Goal: Task Accomplishment & Management: Complete application form

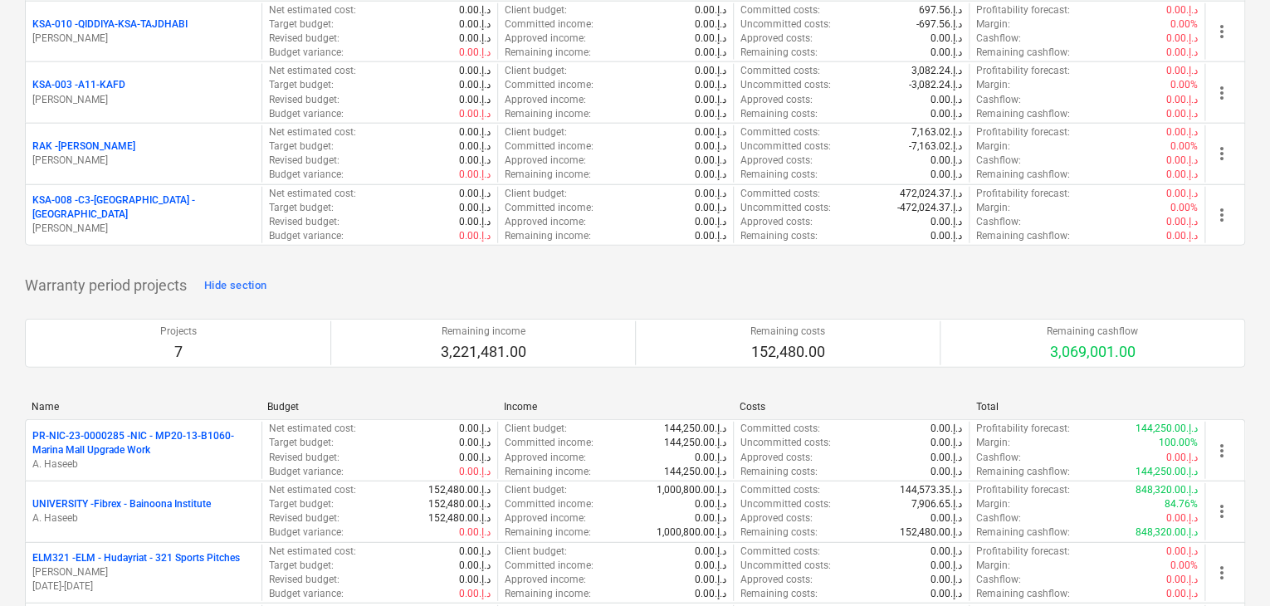
scroll to position [2075, 0]
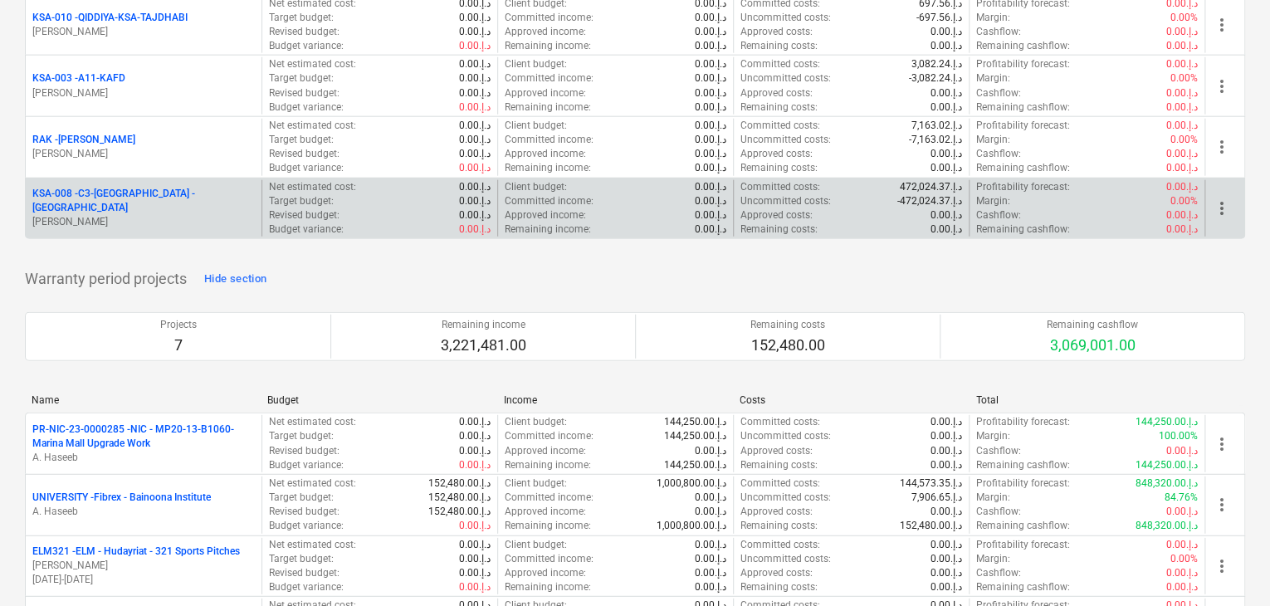
click at [141, 187] on p "KSA-008 - C3-[GEOGRAPHIC_DATA] -[GEOGRAPHIC_DATA]" at bounding box center [143, 201] width 222 height 28
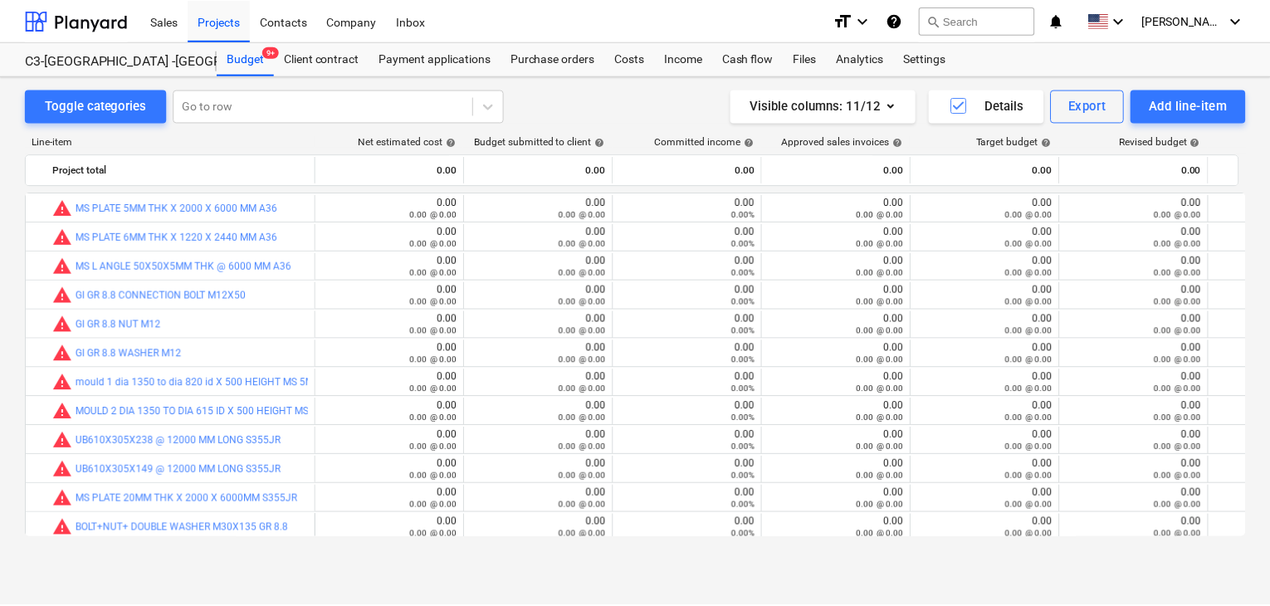
scroll to position [266, 0]
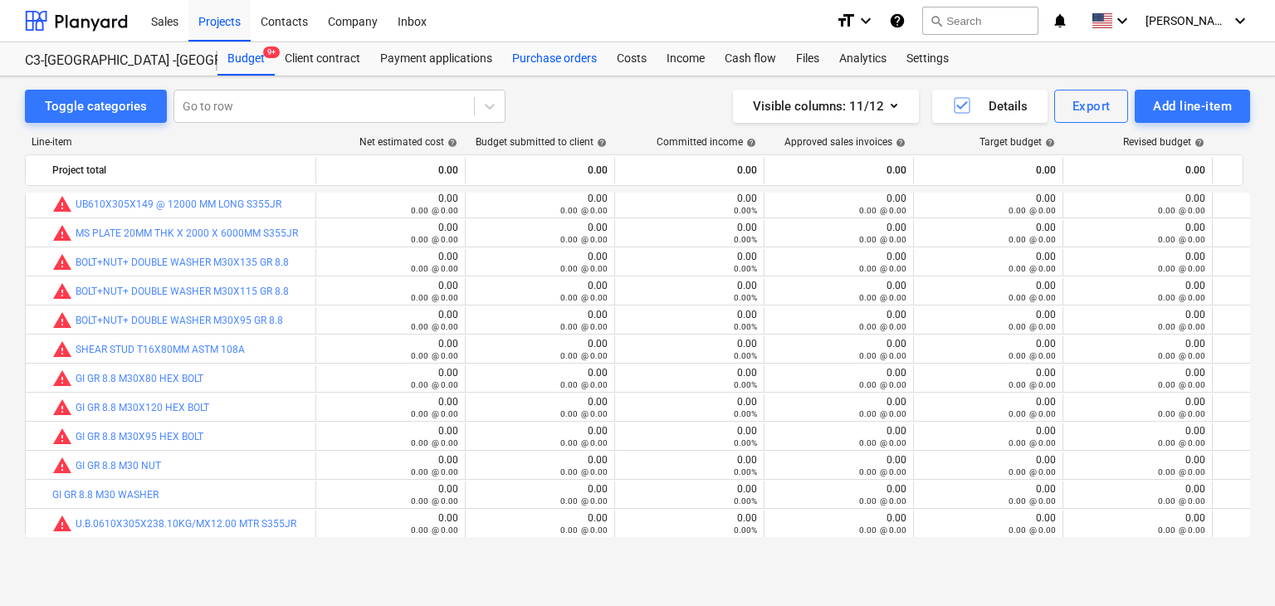
click at [598, 57] on div "Purchase orders" at bounding box center [554, 58] width 105 height 33
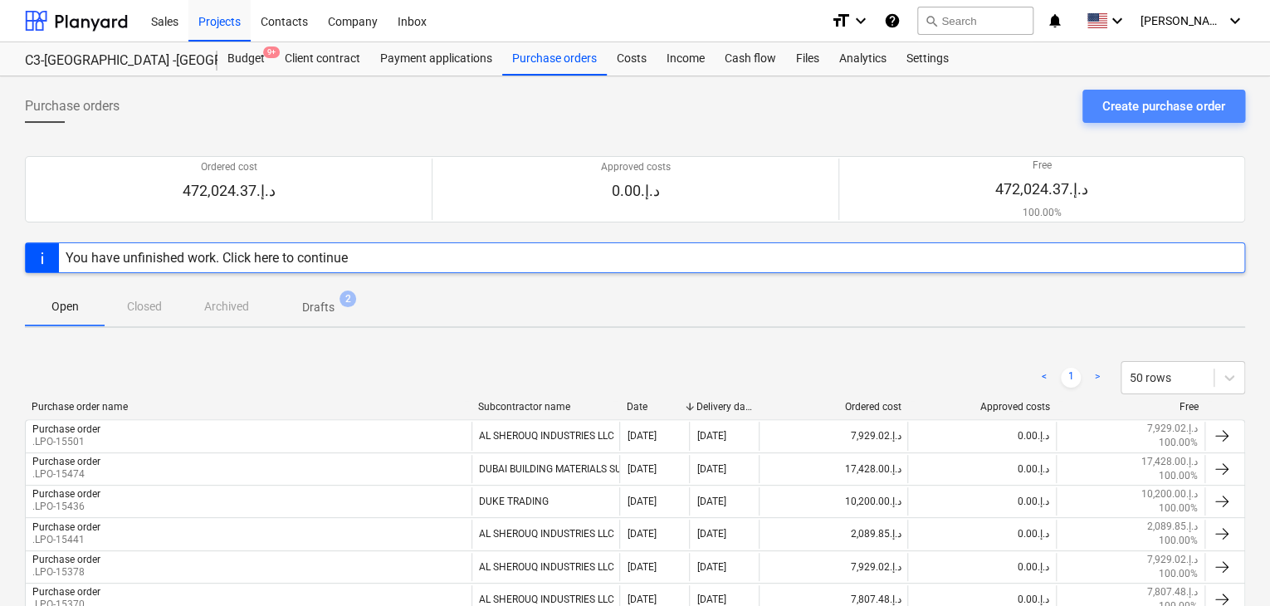
click at [1132, 113] on div "Create purchase order" at bounding box center [1163, 106] width 123 height 22
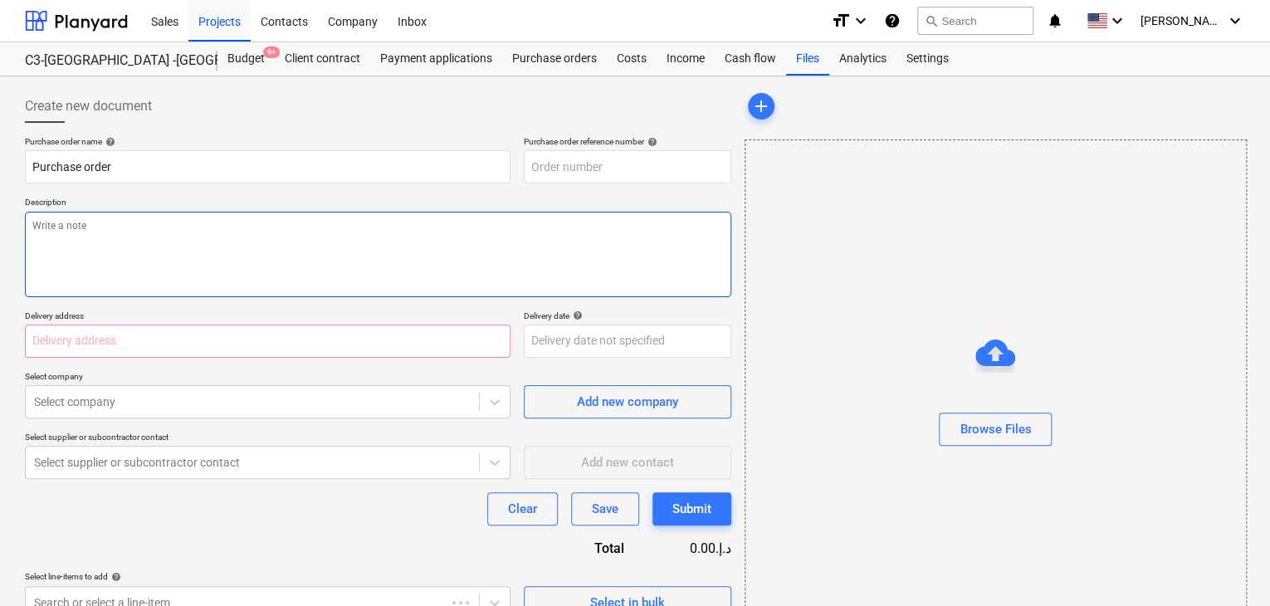
click at [452, 266] on textarea at bounding box center [378, 254] width 706 height 85
type textarea "x"
type input "KSA-008-PO-020"
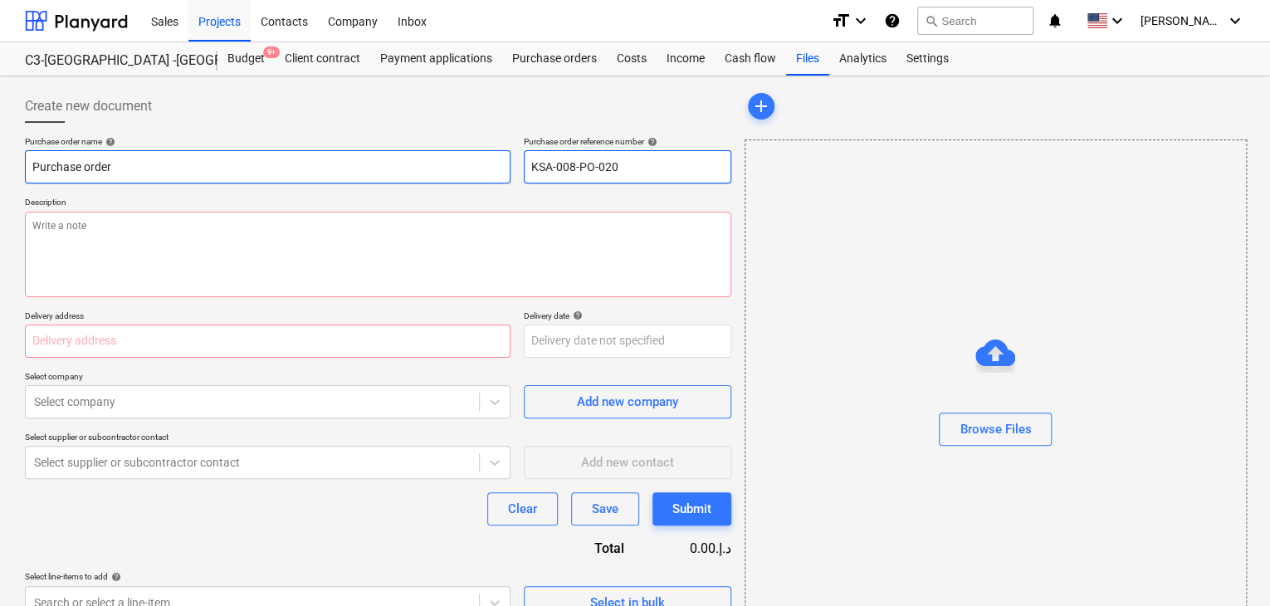
drag, startPoint x: 617, startPoint y: 166, endPoint x: 492, endPoint y: 169, distance: 124.5
click at [492, 169] on div "Purchase order name help Purchase order Purchase order reference number help KS…" at bounding box center [378, 159] width 706 height 47
type textarea "x"
type input "."
type textarea "x"
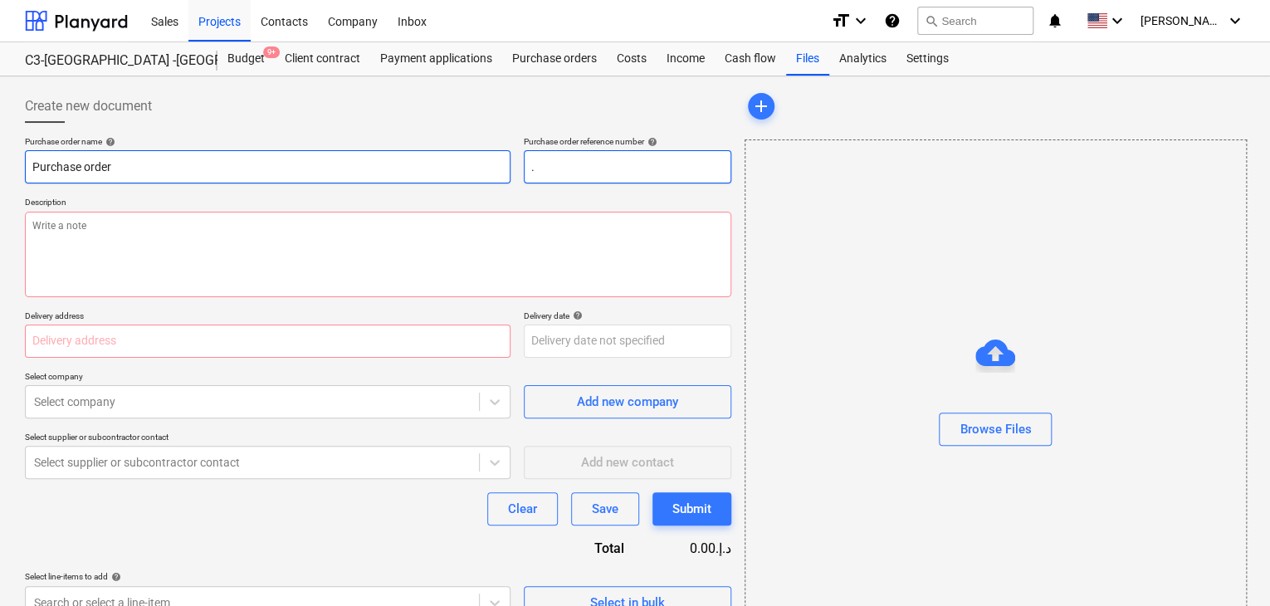
type input ".P"
type textarea "x"
type input "."
type textarea "x"
type input ".L"
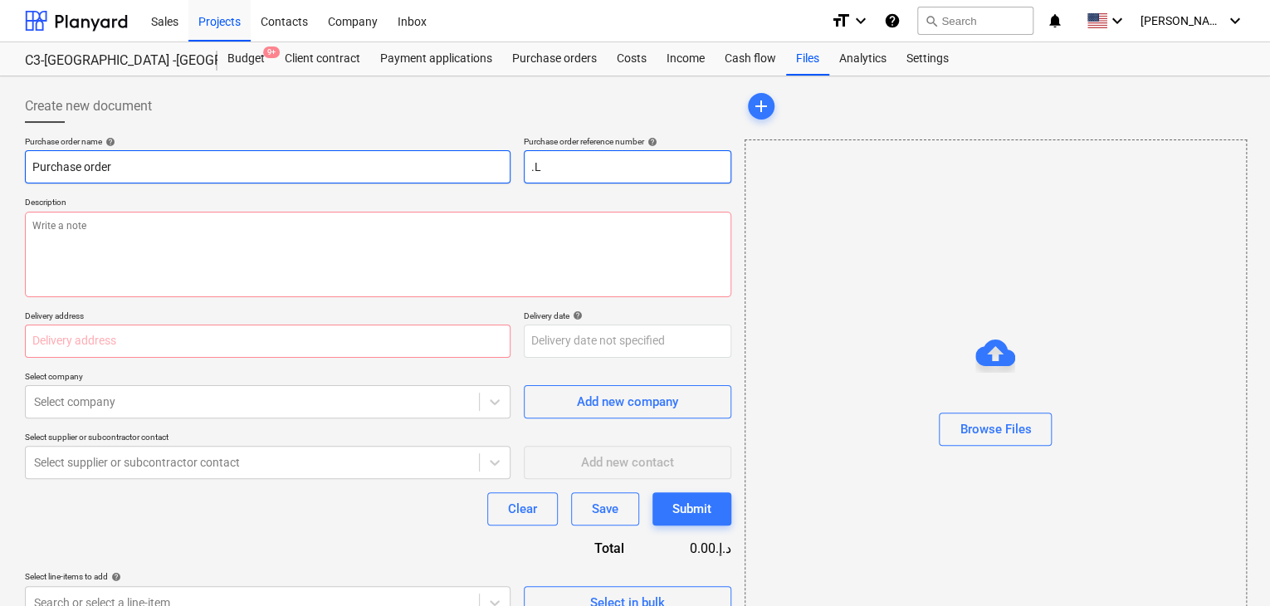
type textarea "x"
type input ".LP"
type textarea "x"
type input ".LPO"
type textarea "x"
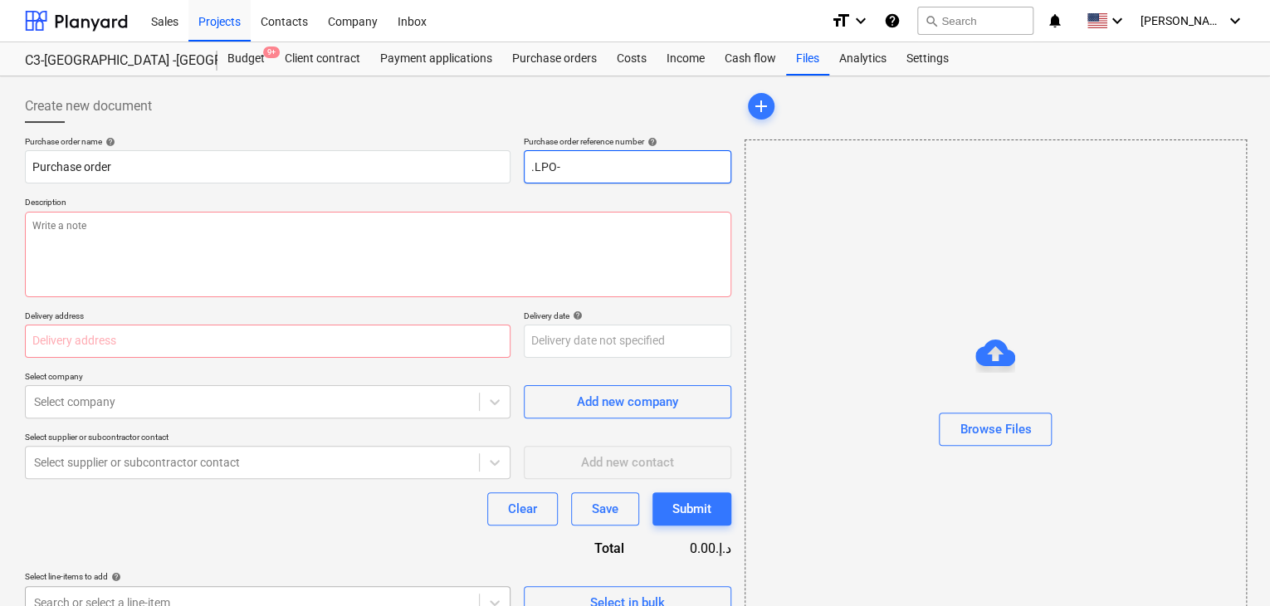
type input ".LPO-"
type textarea "x"
type input ".LPO-1"
type textarea "x"
type input ".LPO-15"
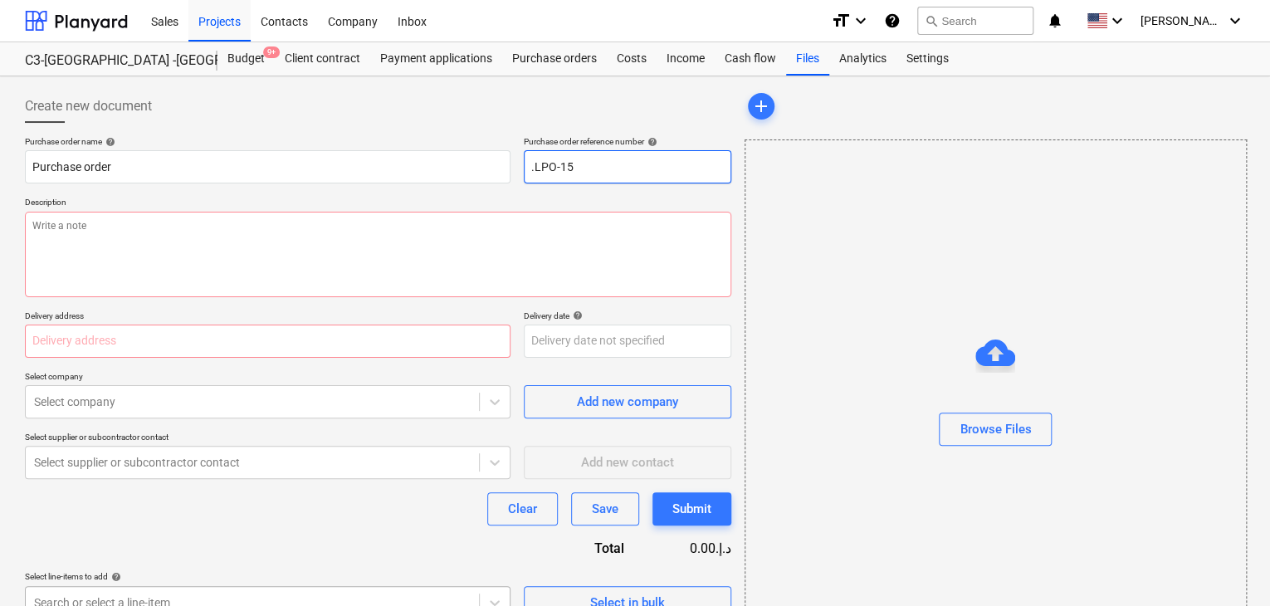
type textarea "x"
type input ".LPO-155"
type textarea "x"
type input ".LPO-1551"
type textarea "x"
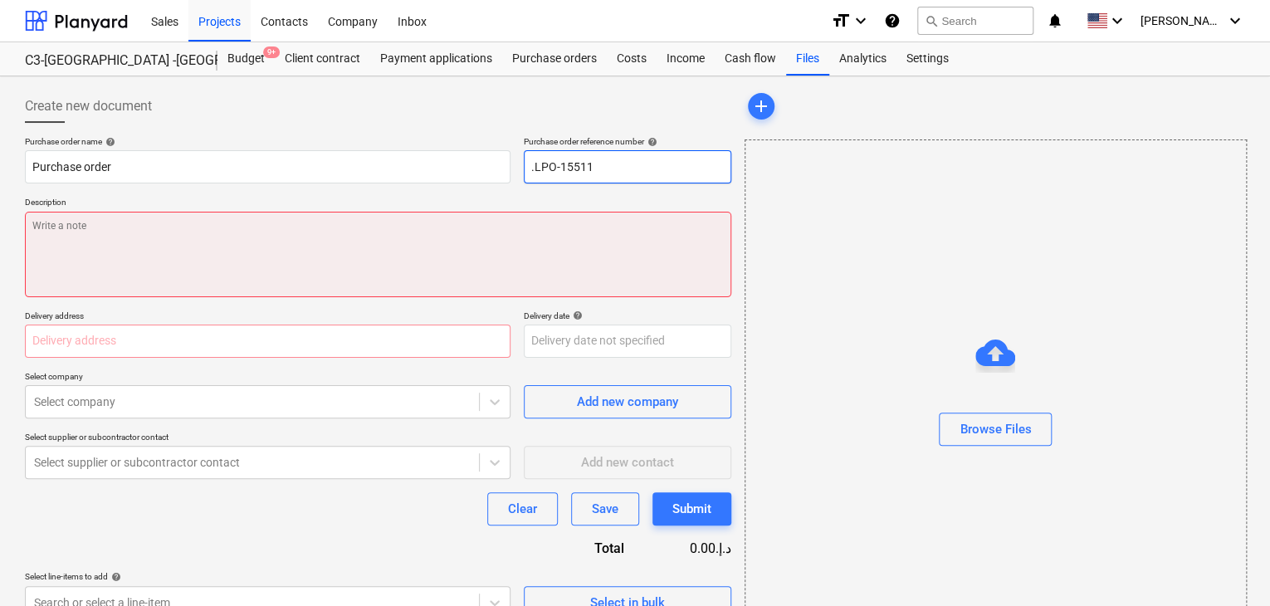
type input ".LPO-15511"
type textarea "x"
click at [295, 267] on textarea at bounding box center [378, 254] width 706 height 85
type textarea "1"
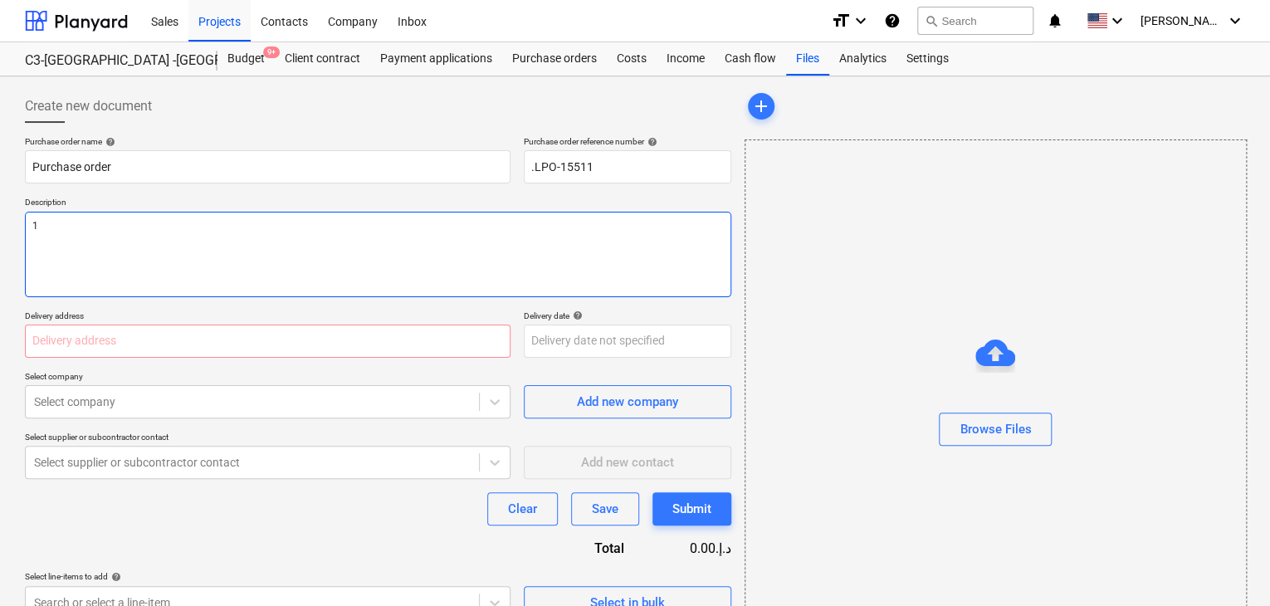
type textarea "x"
type textarea "10"
type textarea "x"
type textarea "10/"
type textarea "x"
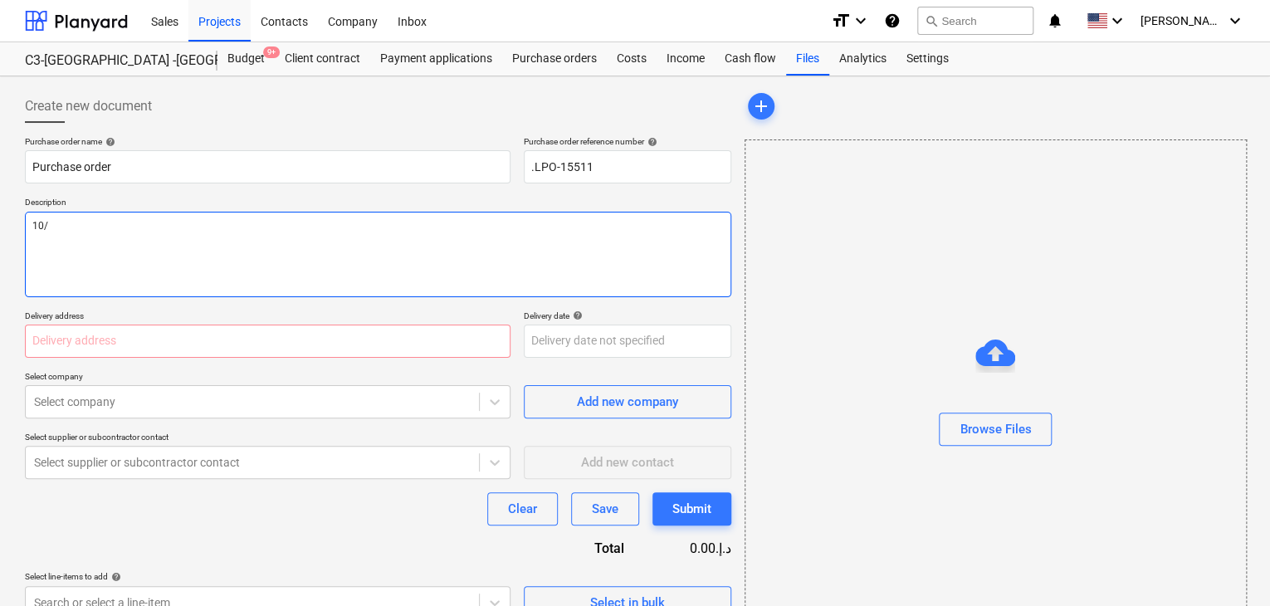
type textarea "10/S"
type textarea "x"
type textarea "10/SE"
type textarea "x"
type textarea "10/SEP"
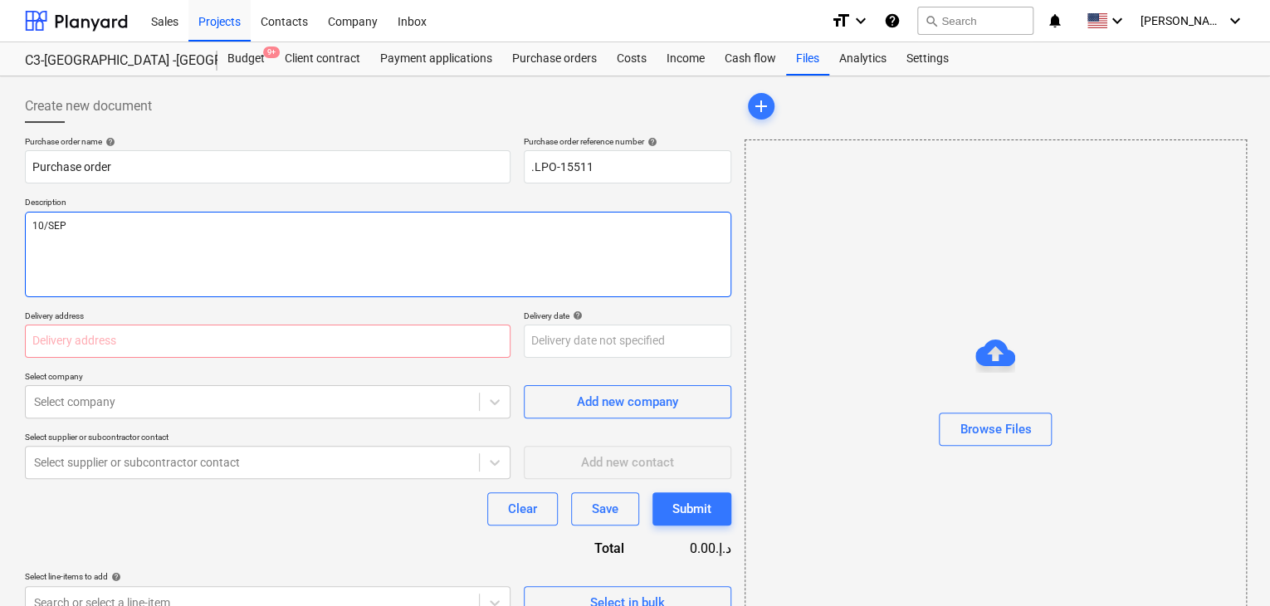
type textarea "x"
type textarea "10/SEP/"
type textarea "x"
type textarea "10/[DATE]"
type textarea "x"
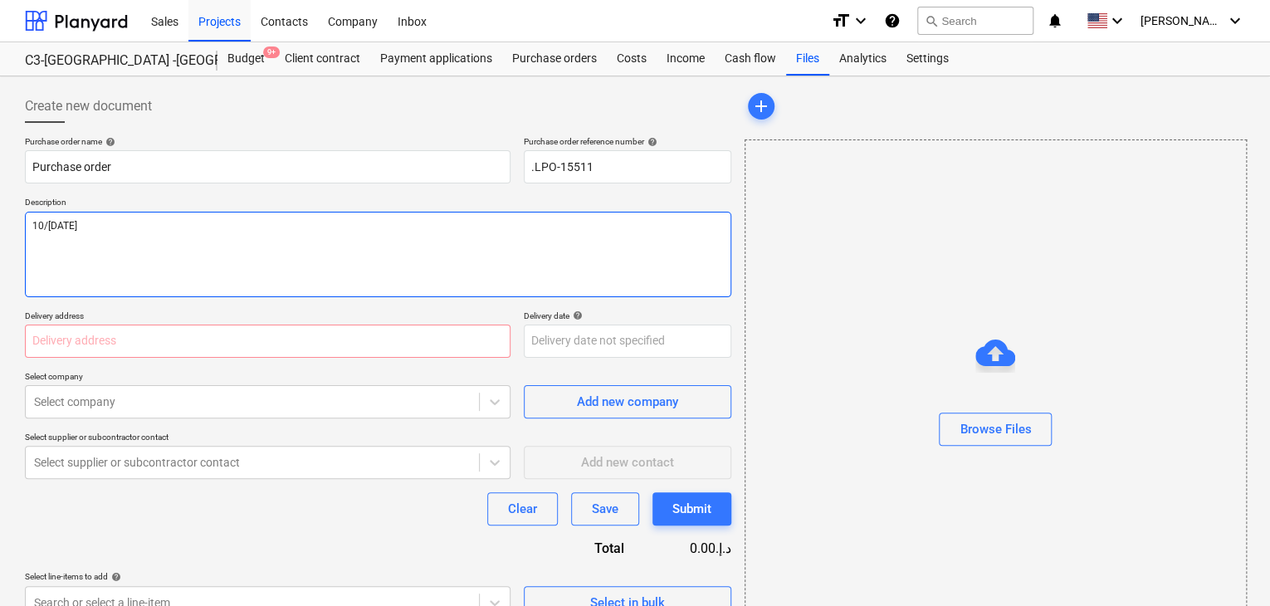
type textarea "[DATE]"
type textarea "x"
type textarea "[DATE]"
type textarea "x"
type textarea "[DATE]"
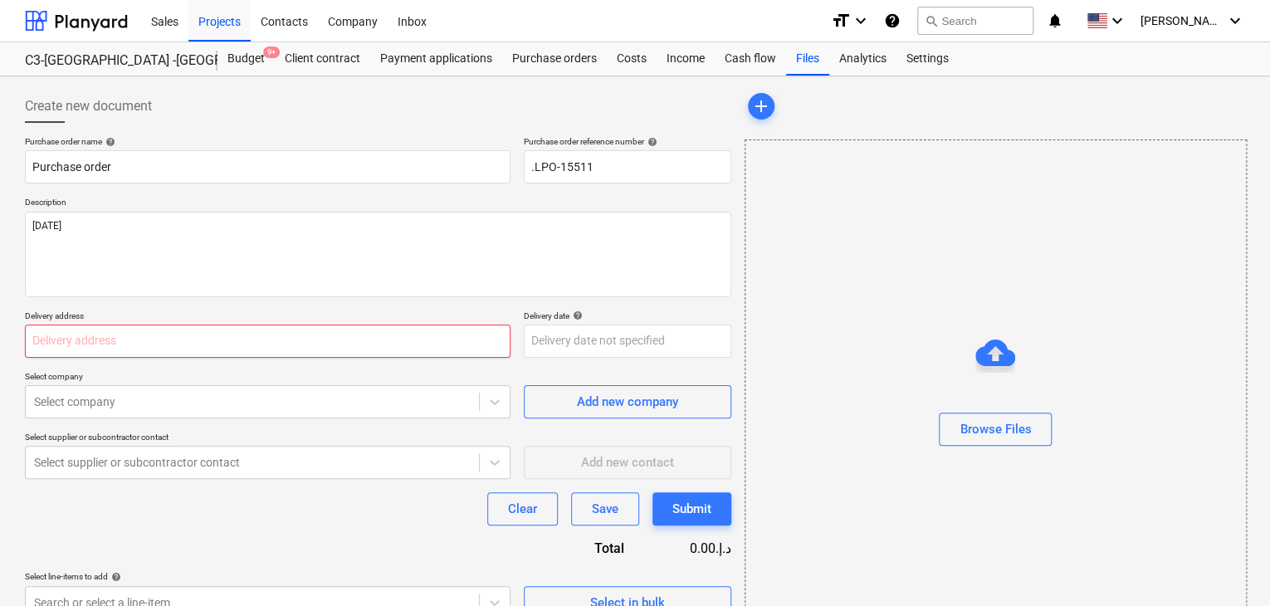
click at [83, 328] on input "text" at bounding box center [267, 340] width 485 height 33
type textarea "x"
type input "L"
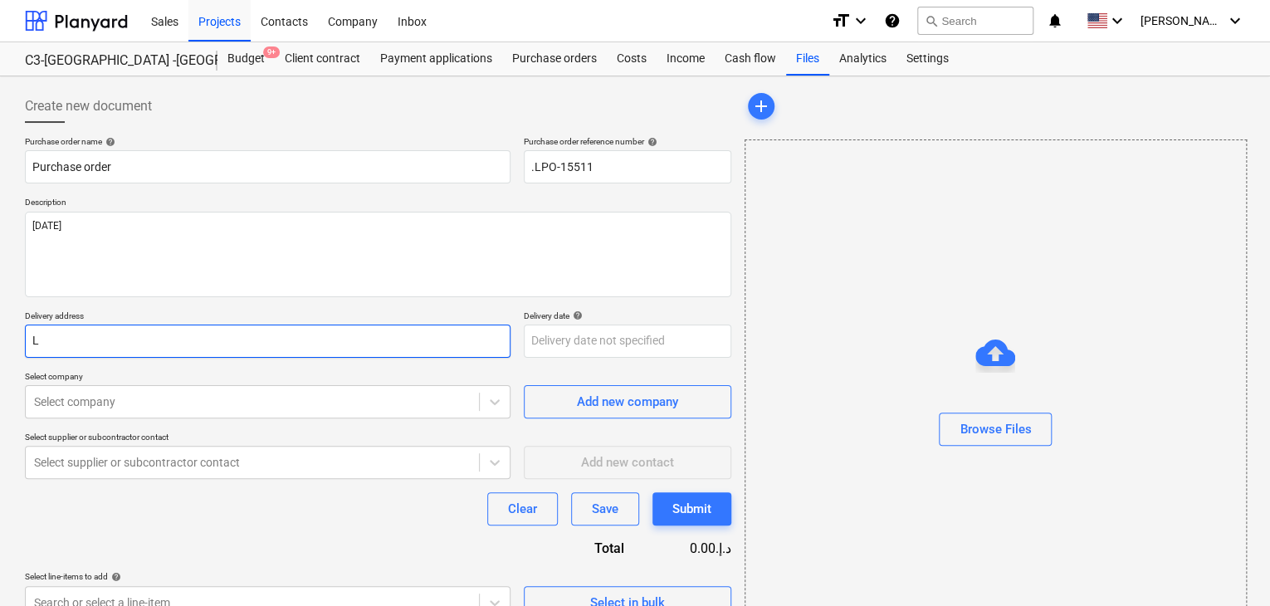
type textarea "x"
type input "LU"
type textarea "x"
type input "LUC"
type textarea "x"
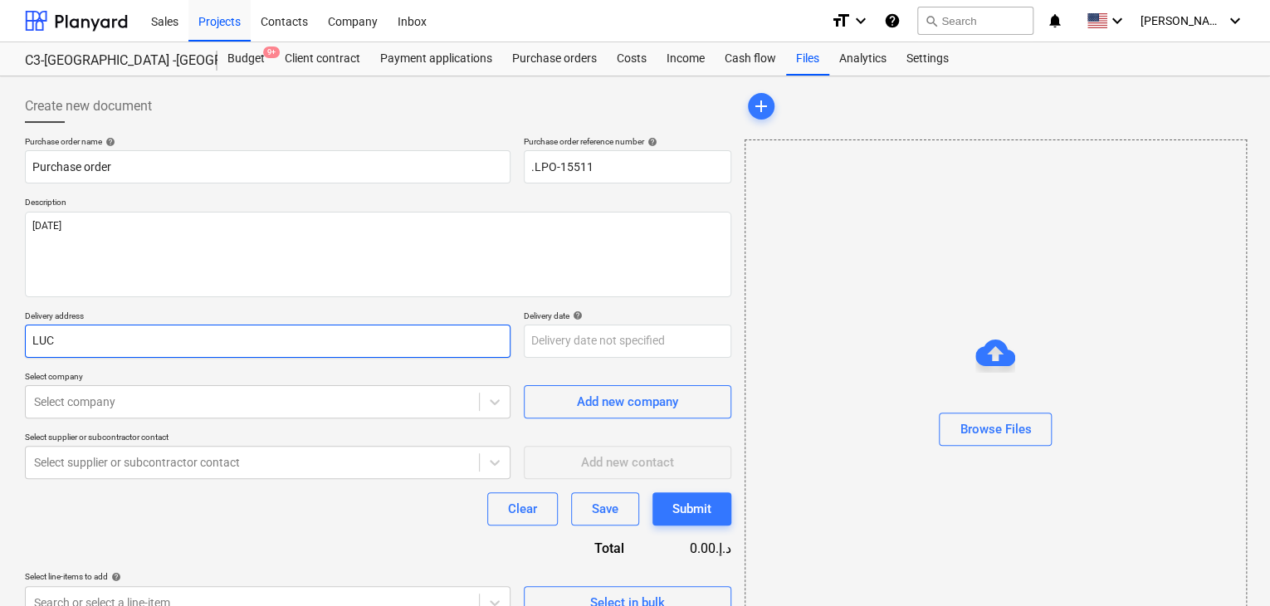
type input "LUCK"
type textarea "x"
type input "LUCKY"
type textarea "x"
type input "LUCKY"
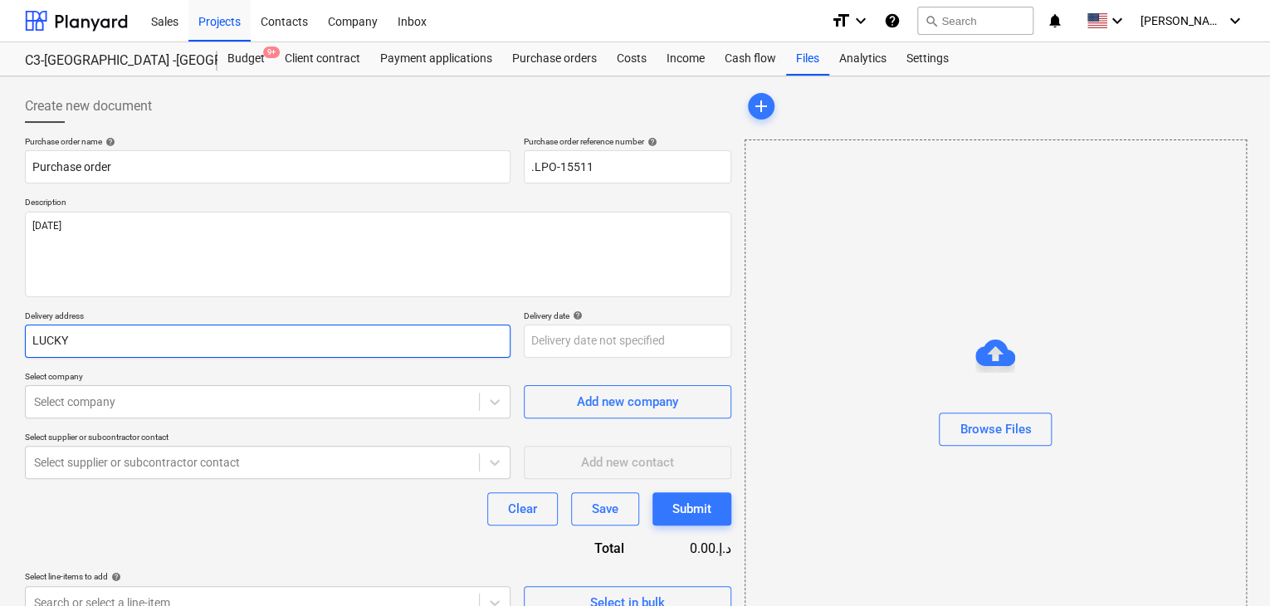
type textarea "x"
type input "LUCKY EN"
type textarea "x"
type input "LUCKY ENG"
type textarea "x"
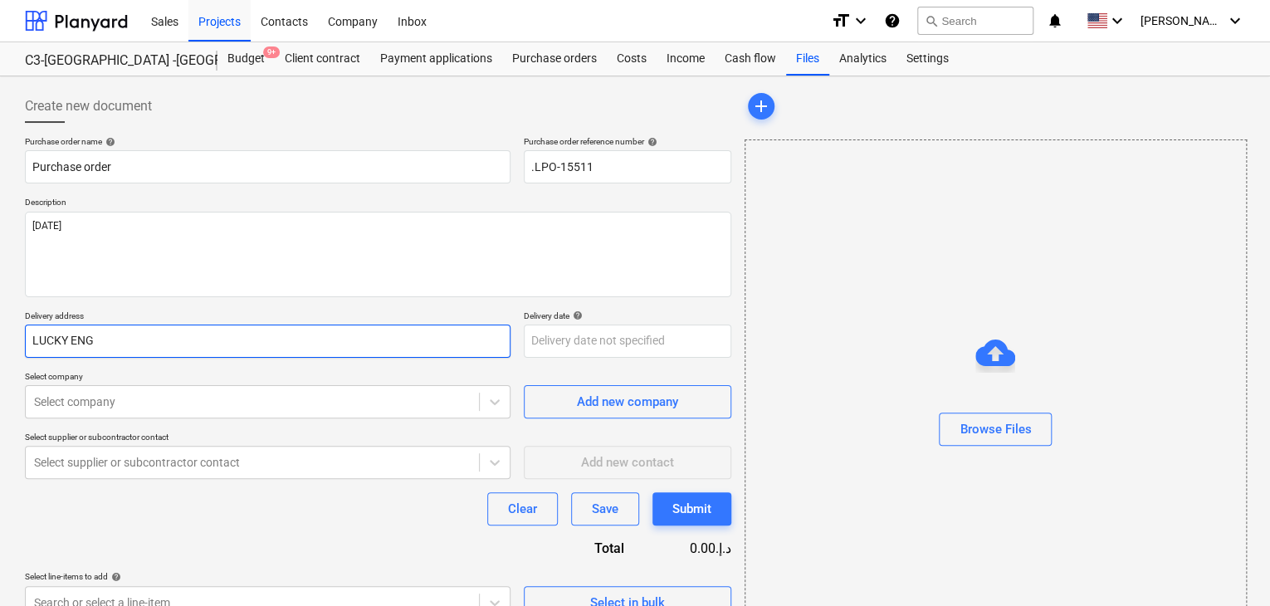
type input "LUCKY ENGI"
type textarea "x"
type input "LUCKY ENGIN"
type textarea "x"
type input "LUCKY ENGINE"
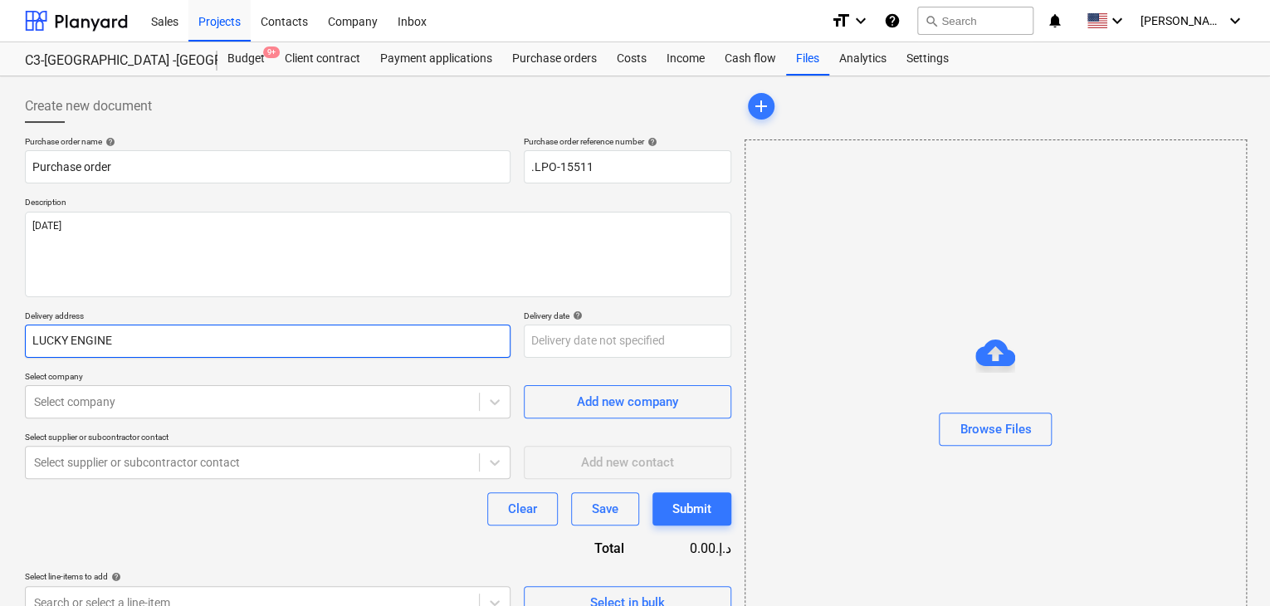
type textarea "x"
type input "LUCKY ENGINEE"
type textarea "x"
type input "LUCKY ENGINEER"
type textarea "x"
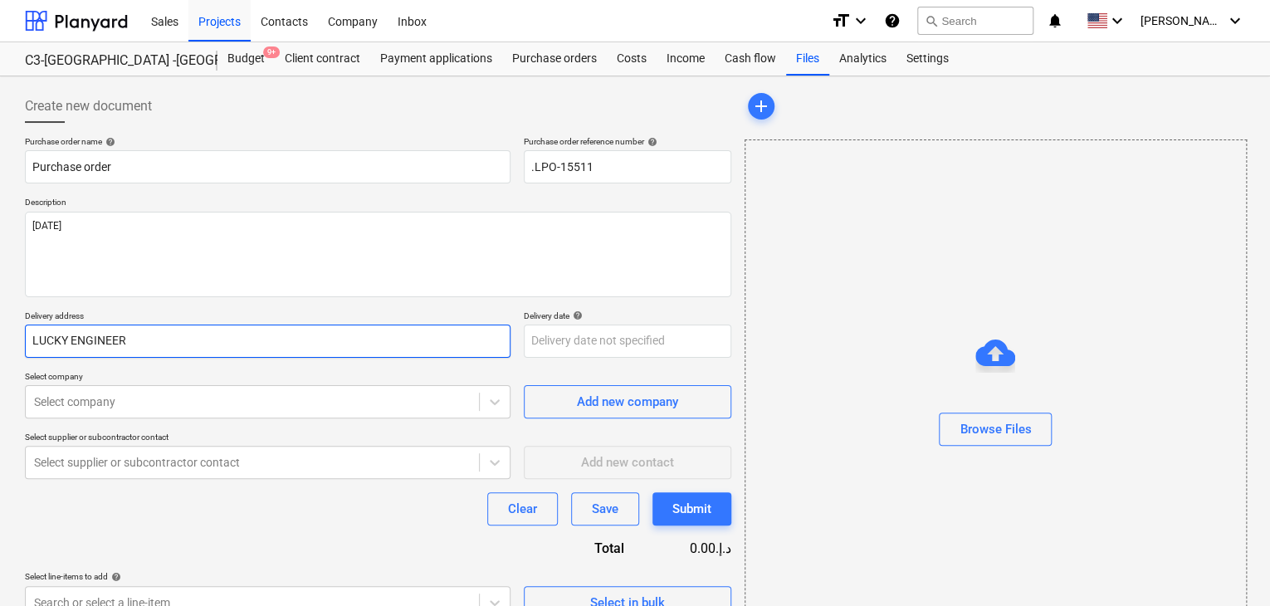
type input "LUCKY ENGINEERI"
type textarea "x"
type input "LUCKY ENGINEERIN"
type textarea "x"
type input "LUCKY ENGINEERING"
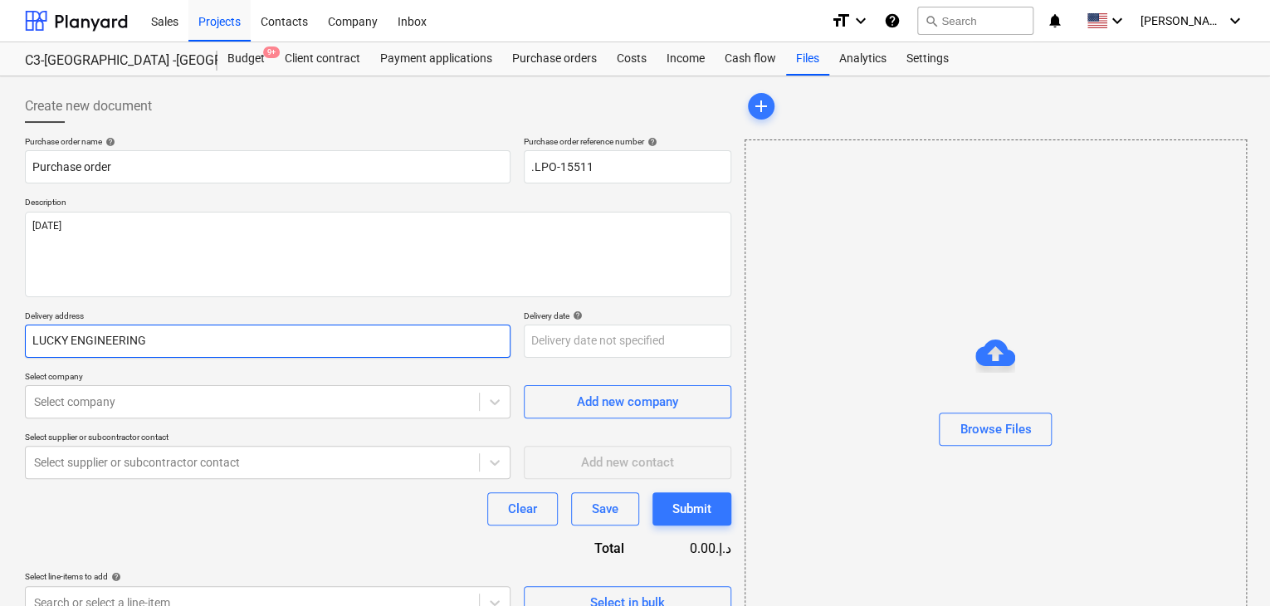
type textarea "x"
type input "LUCKY ENGINEERING"
type textarea "x"
type input "LUCKY ENGINEERING S"
type textarea "x"
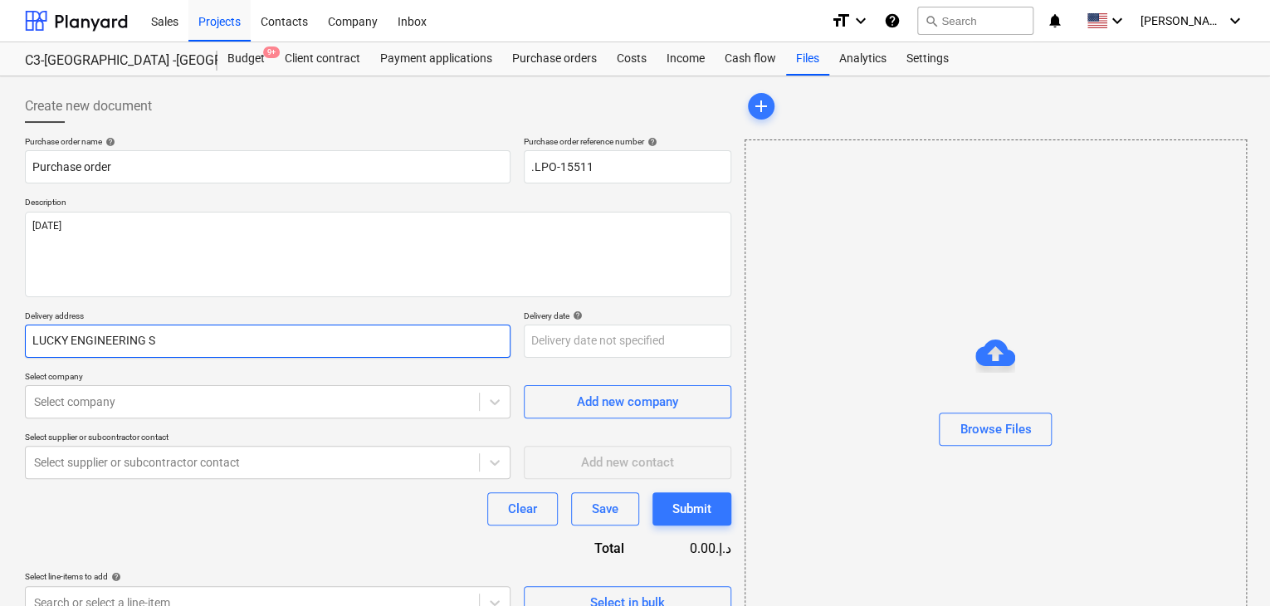
type input "LUCKY ENGINEERING SE"
type textarea "x"
type input "LUCKY ENGINEERING SER"
type textarea "x"
type input "LUCKY ENGINEERING SERV"
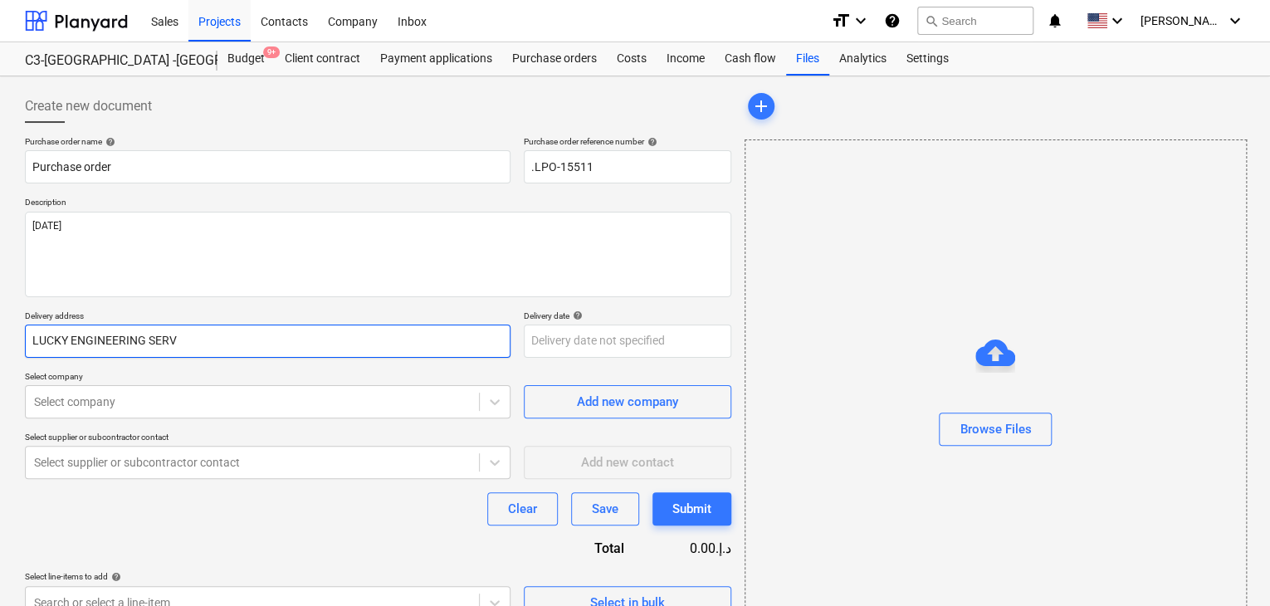
type textarea "x"
type input "LUCKY ENGINEERING SERVI"
type textarea "x"
type input "LUCKY ENGINEERING SERVIC"
type textarea "x"
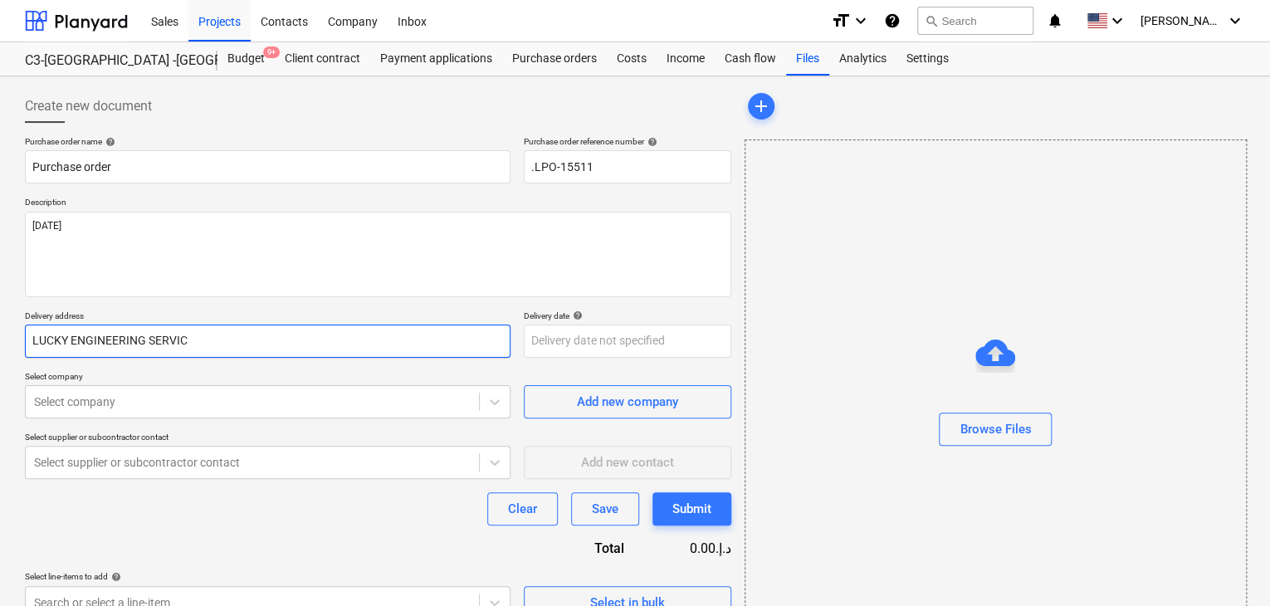
type input "LUCKY ENGINEERING SERVICE"
type textarea "x"
type input "LUCKY ENGINEERING SERVICES"
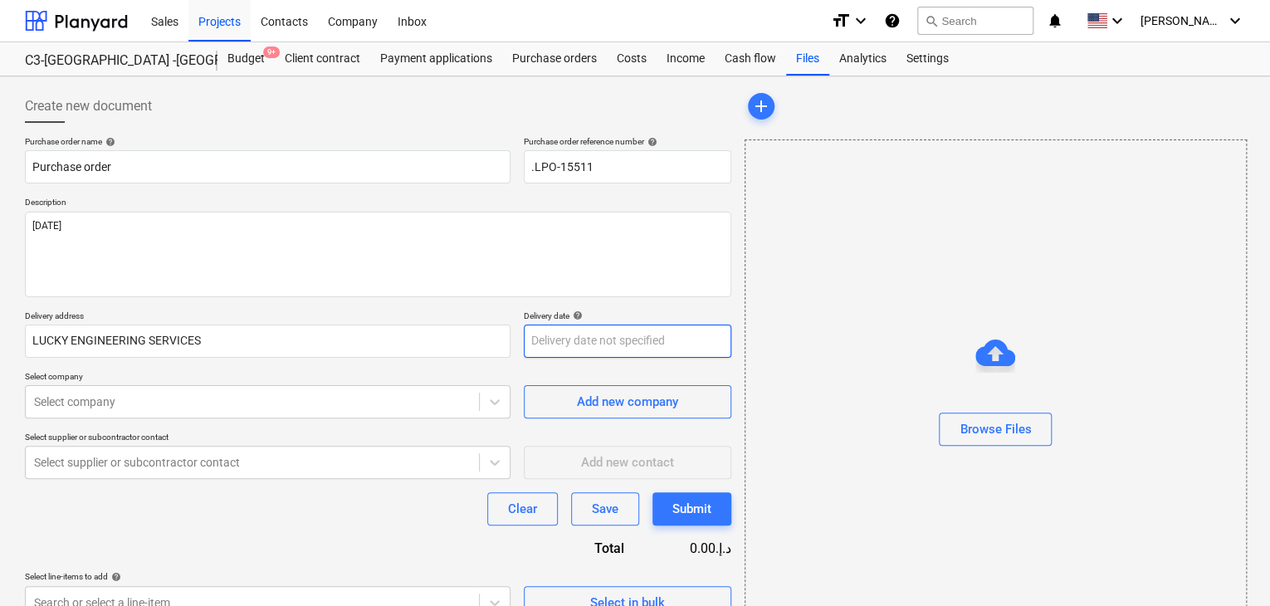
click at [584, 350] on body "Sales Projects Contacts Company Inbox format_size keyboard_arrow_down help sear…" at bounding box center [635, 303] width 1270 height 606
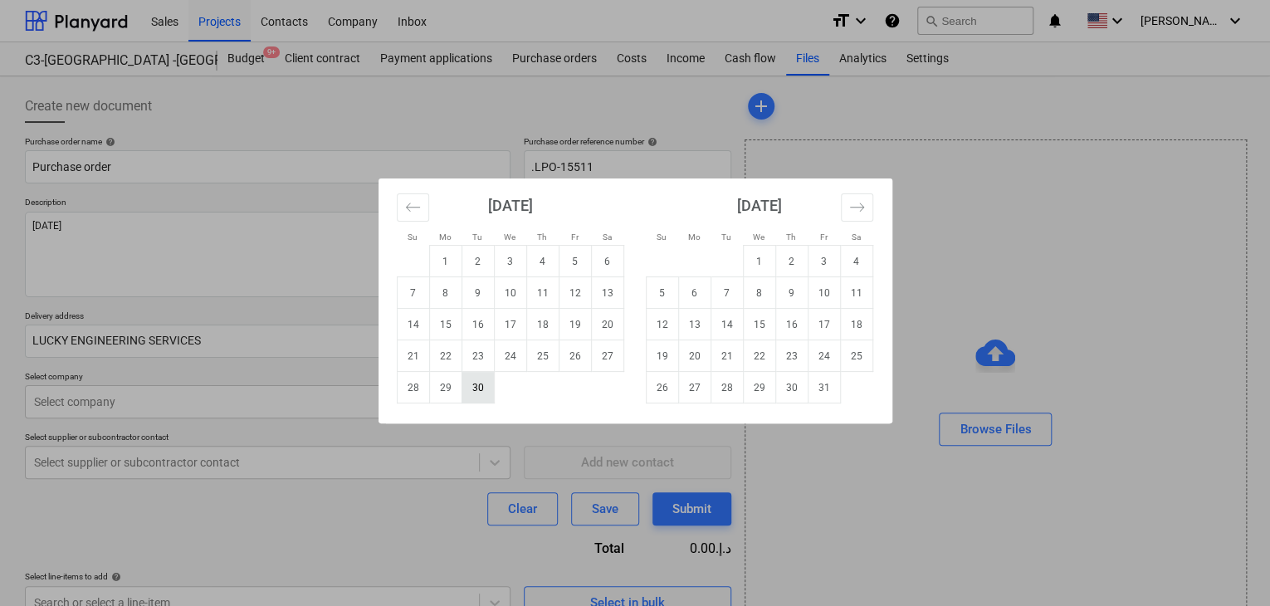
click at [474, 398] on td "30" at bounding box center [477, 388] width 32 height 32
type textarea "x"
type input "[DATE]"
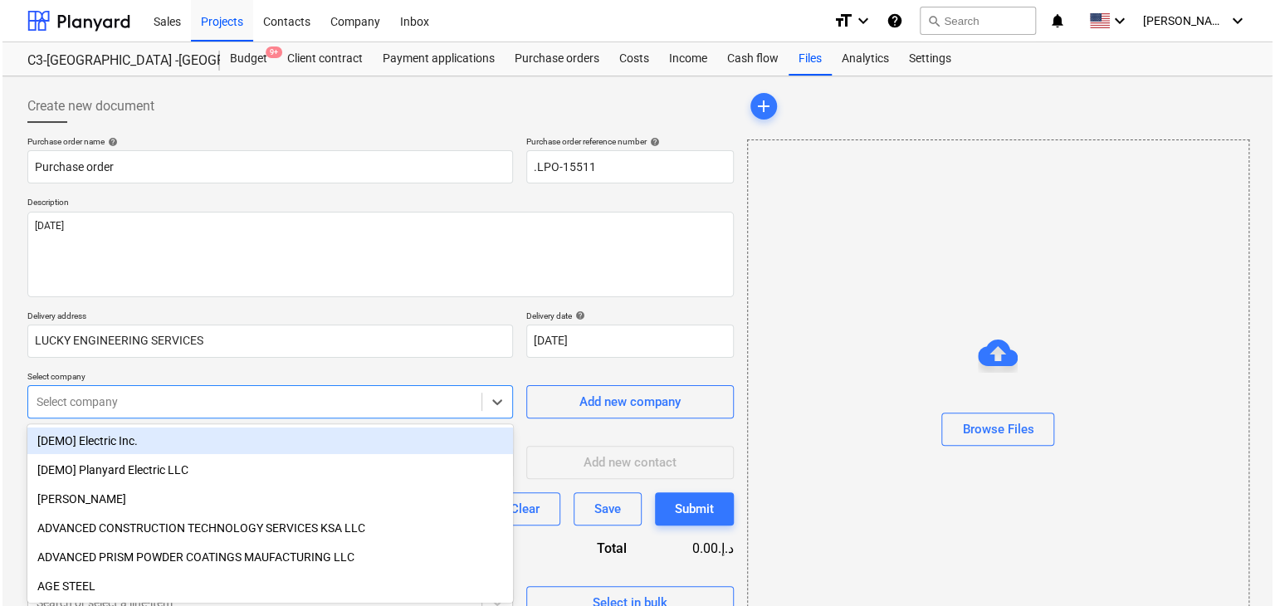
scroll to position [59, 0]
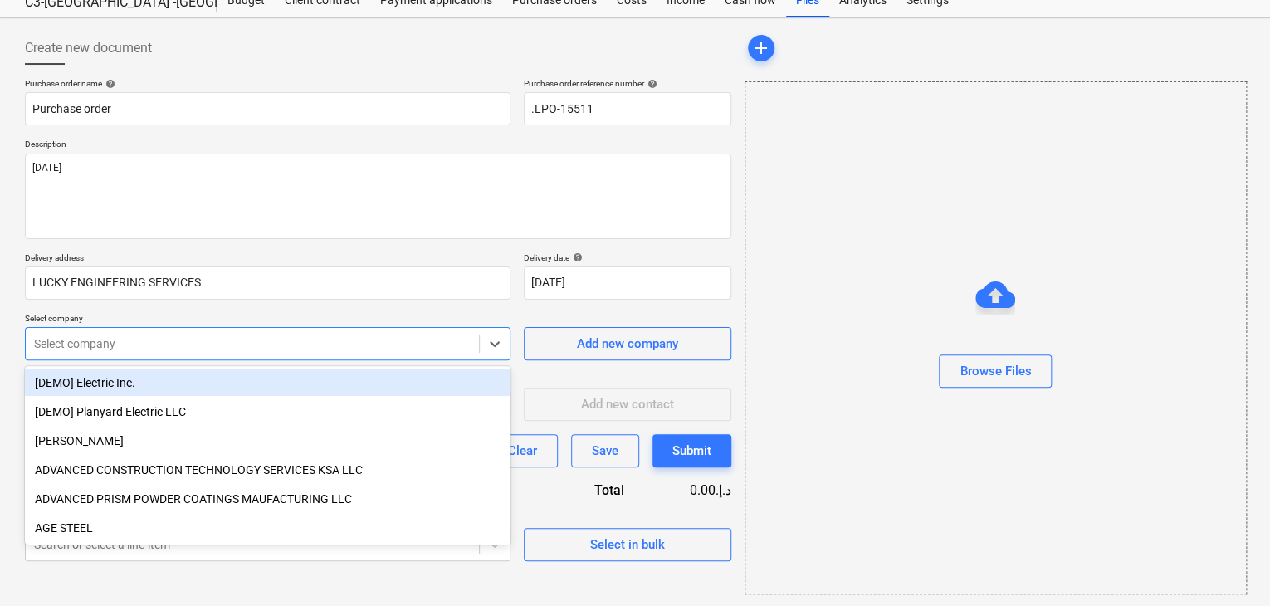
click at [183, 403] on body "Sales Projects Contacts Company Inbox format_size keyboard_arrow_down help sear…" at bounding box center [635, 245] width 1270 height 606
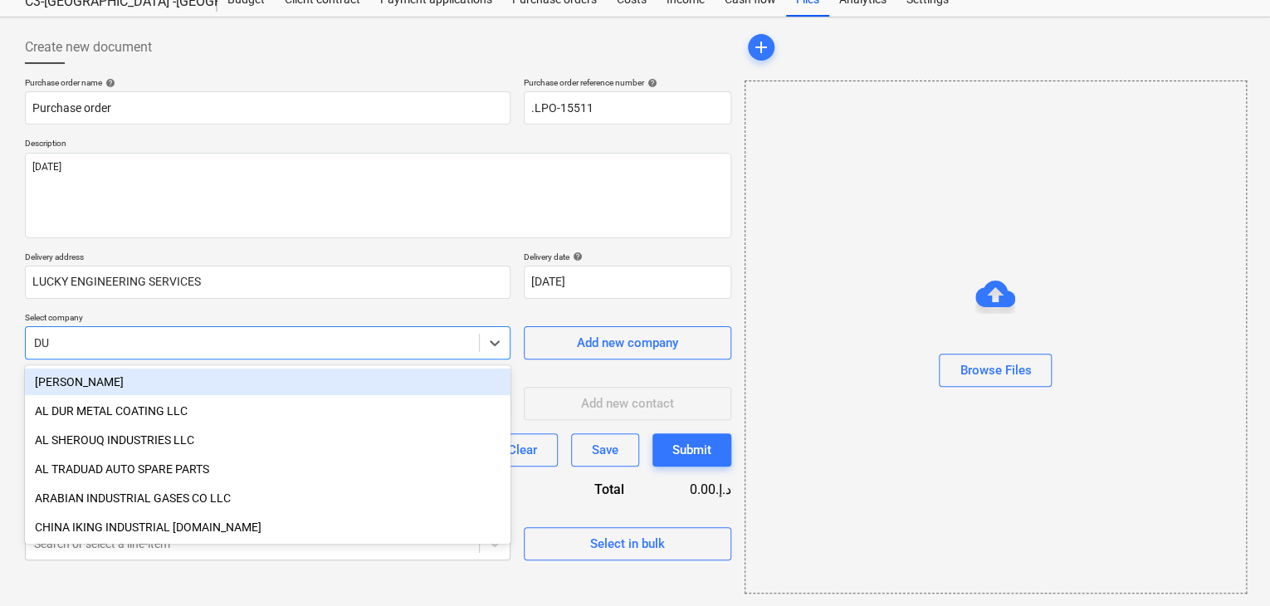
type input "DUB"
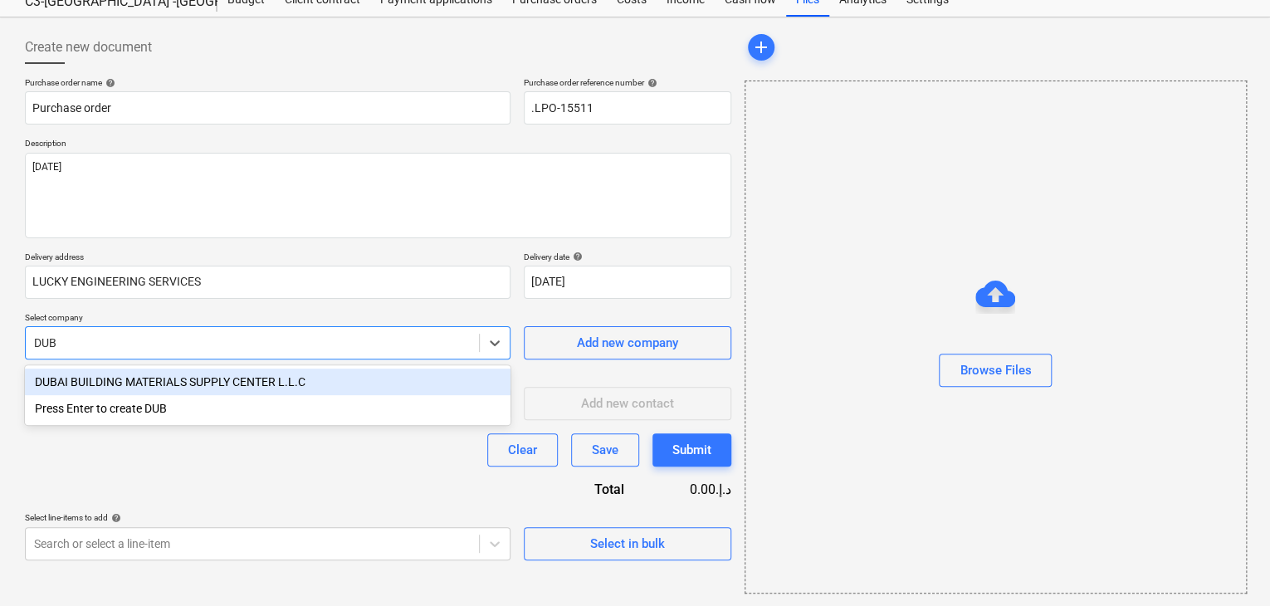
click at [198, 383] on div "DUBAI BUILDING MATERIALS SUPPLY CENTER L.L.C" at bounding box center [267, 381] width 485 height 27
type textarea "x"
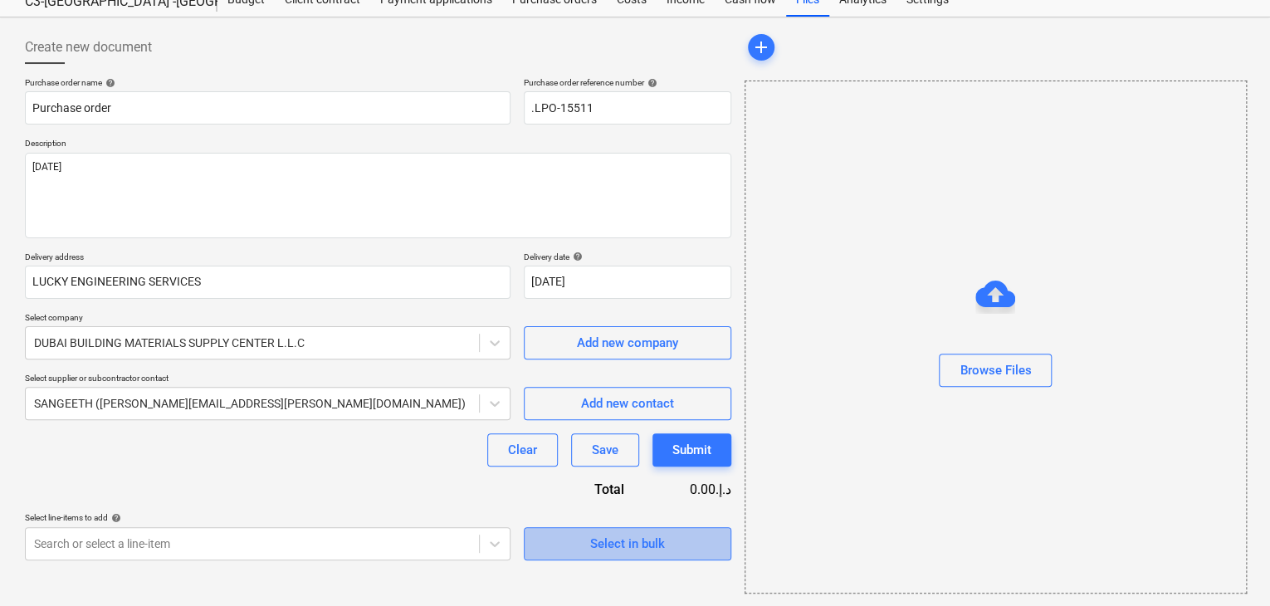
click at [627, 552] on div "Select in bulk" at bounding box center [627, 544] width 75 height 22
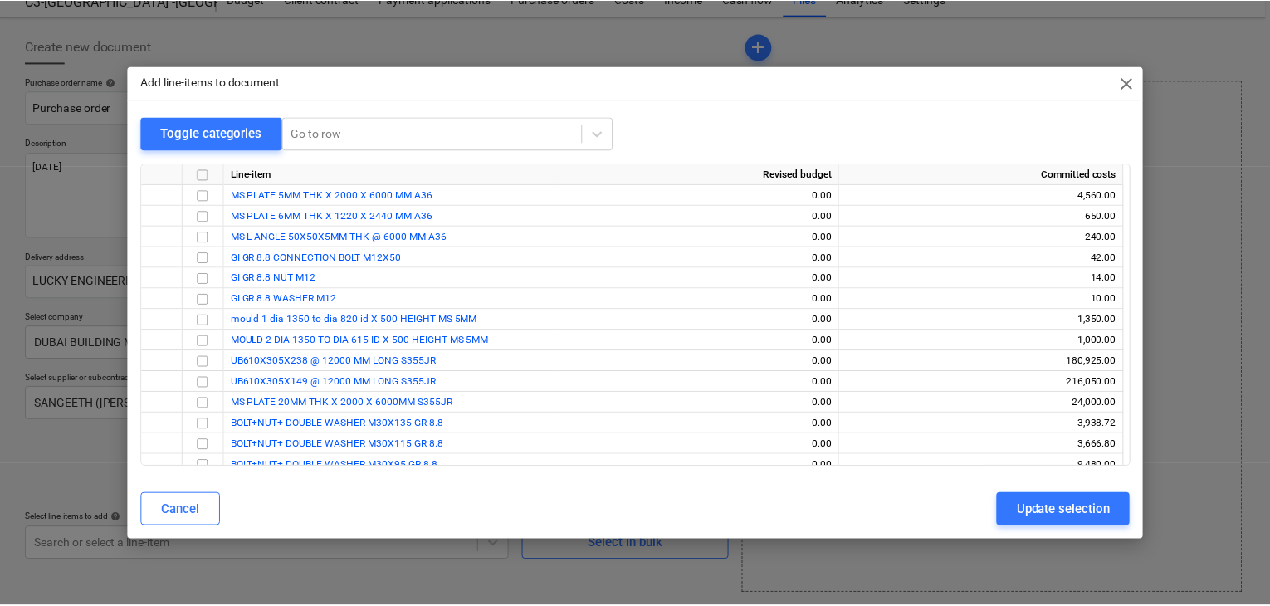
scroll to position [155, 0]
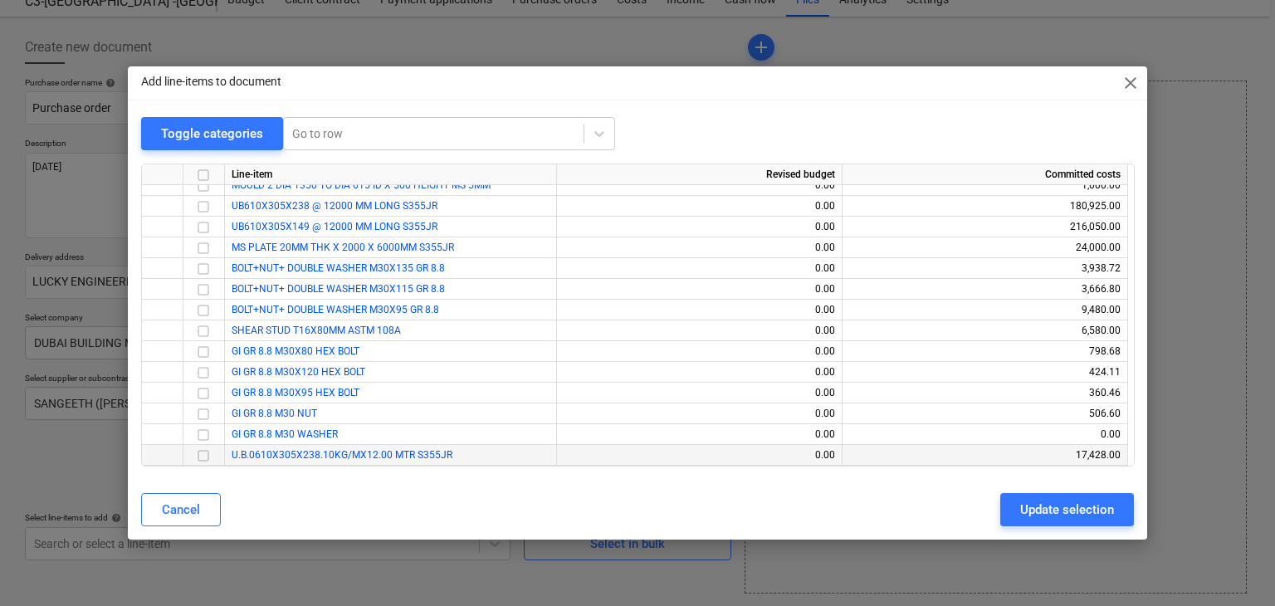
click at [211, 453] on input "checkbox" at bounding box center [203, 456] width 20 height 20
click at [1011, 510] on button "Update selection" at bounding box center [1067, 509] width 134 height 33
type textarea "x"
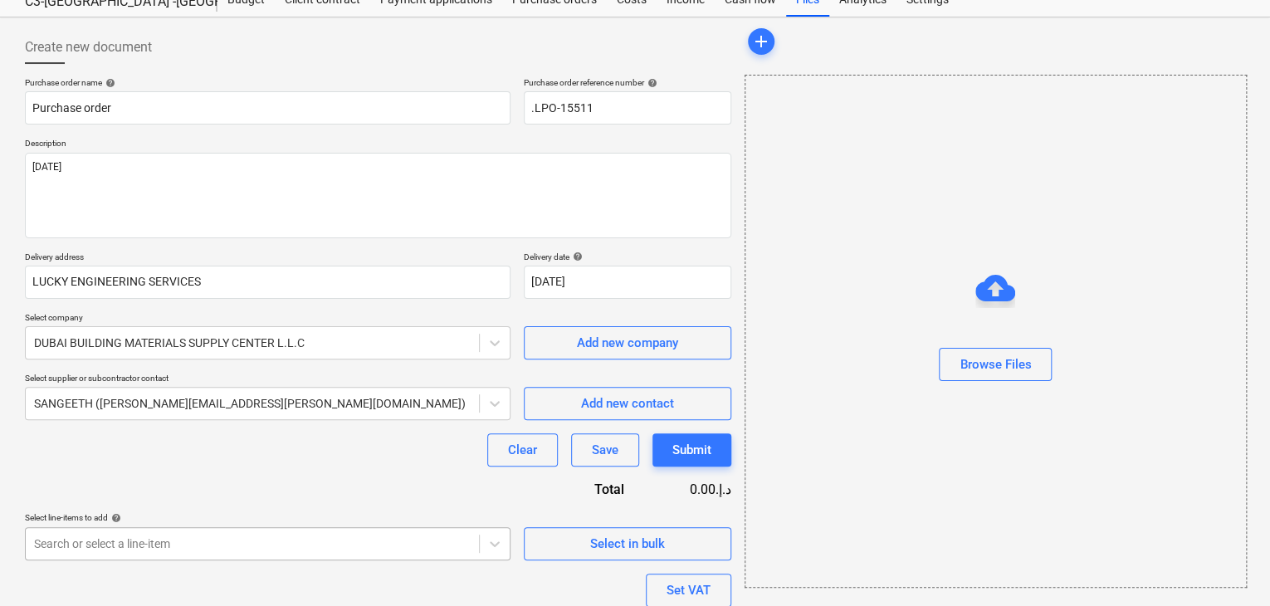
scroll to position [183, 0]
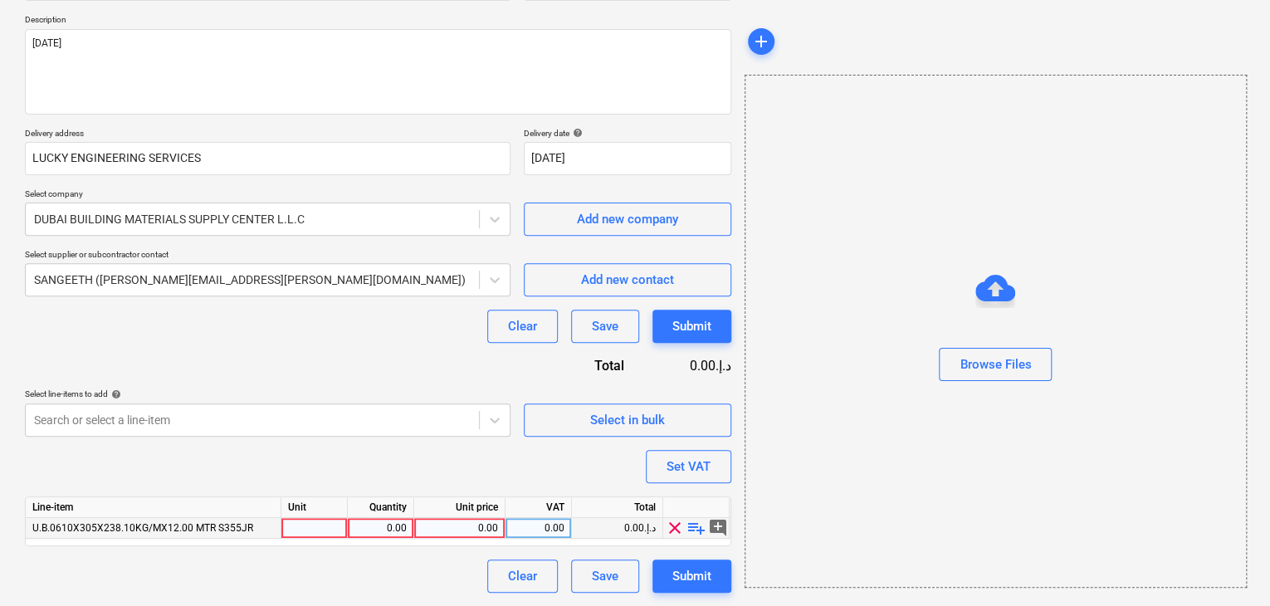
click at [302, 536] on div at bounding box center [314, 528] width 66 height 21
type input "NOS"
type textarea "x"
click at [373, 529] on div "0.00" at bounding box center [380, 528] width 52 height 21
type input "6"
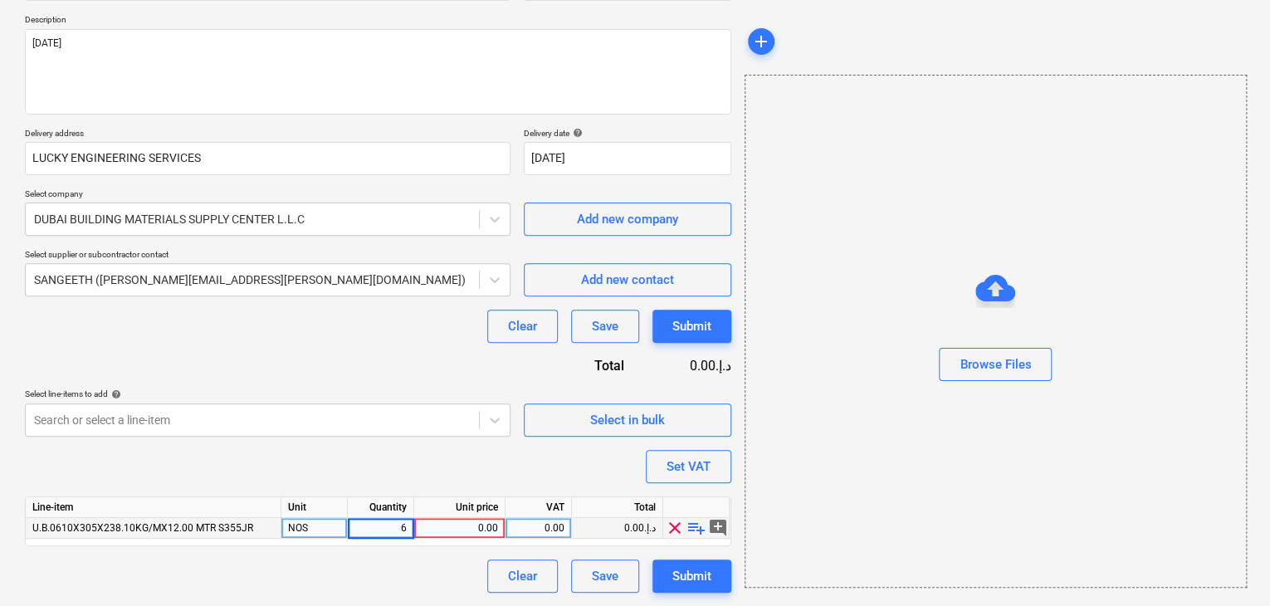
type textarea "x"
click at [439, 528] on div "0.00" at bounding box center [459, 528] width 77 height 21
type input "8714"
type textarea "x"
click at [860, 396] on div "Browse Files" at bounding box center [995, 331] width 502 height 513
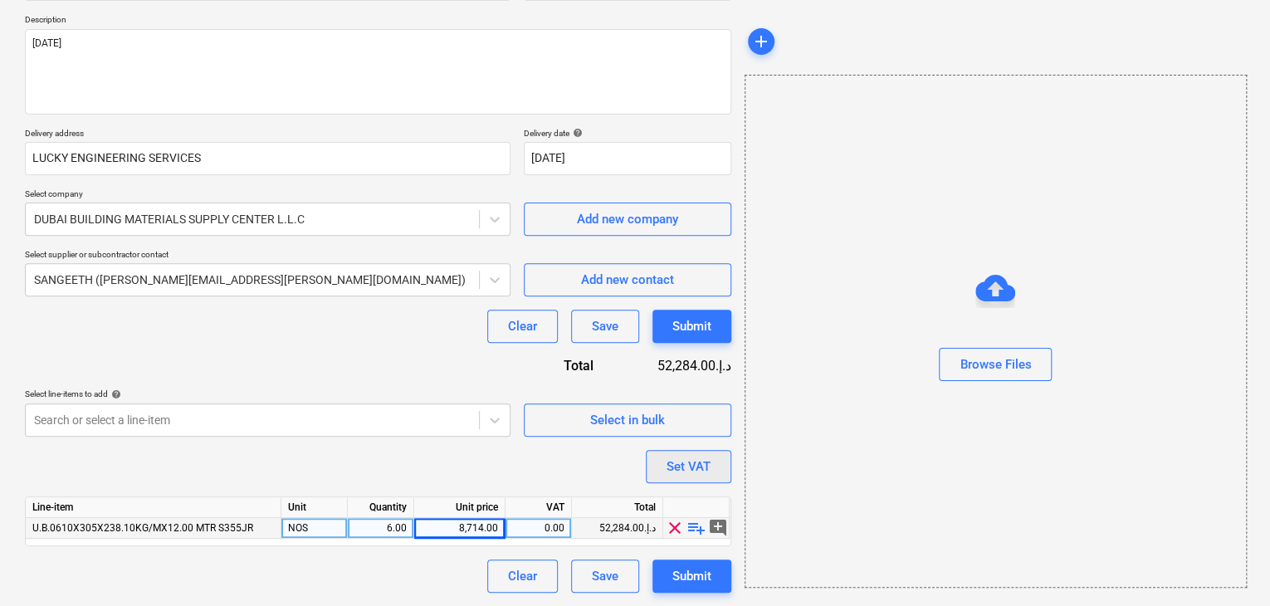
click at [707, 464] on div "Set VAT" at bounding box center [688, 467] width 44 height 22
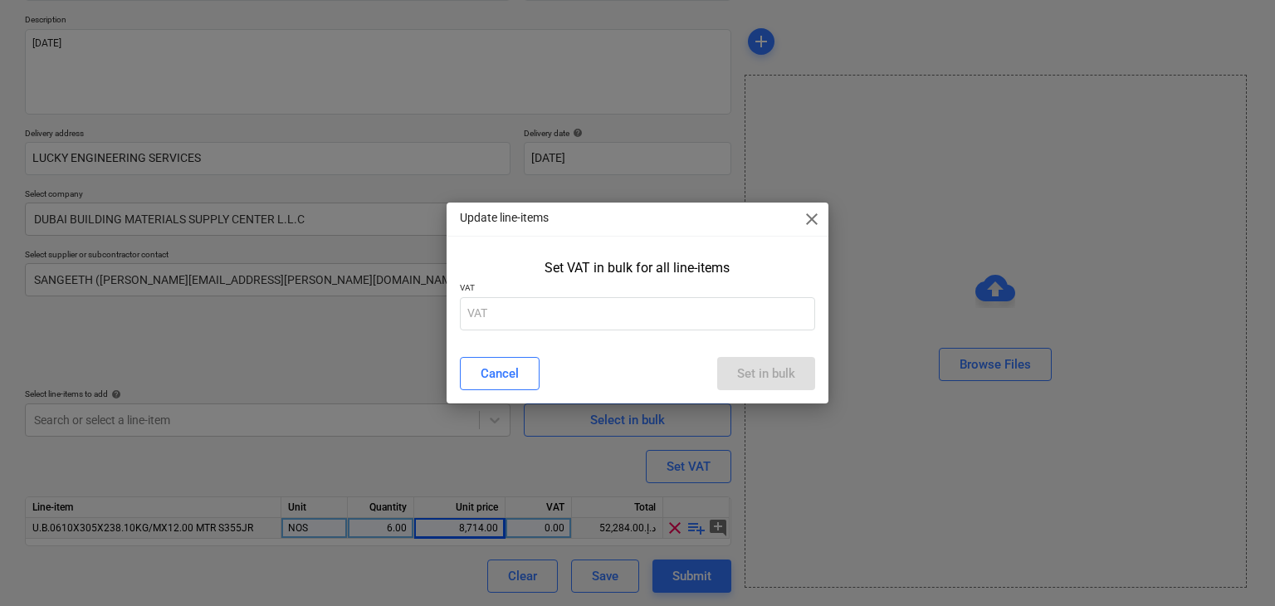
click at [576, 293] on p "VAT" at bounding box center [638, 289] width 356 height 14
click at [561, 306] on input "text" at bounding box center [638, 313] width 356 height 33
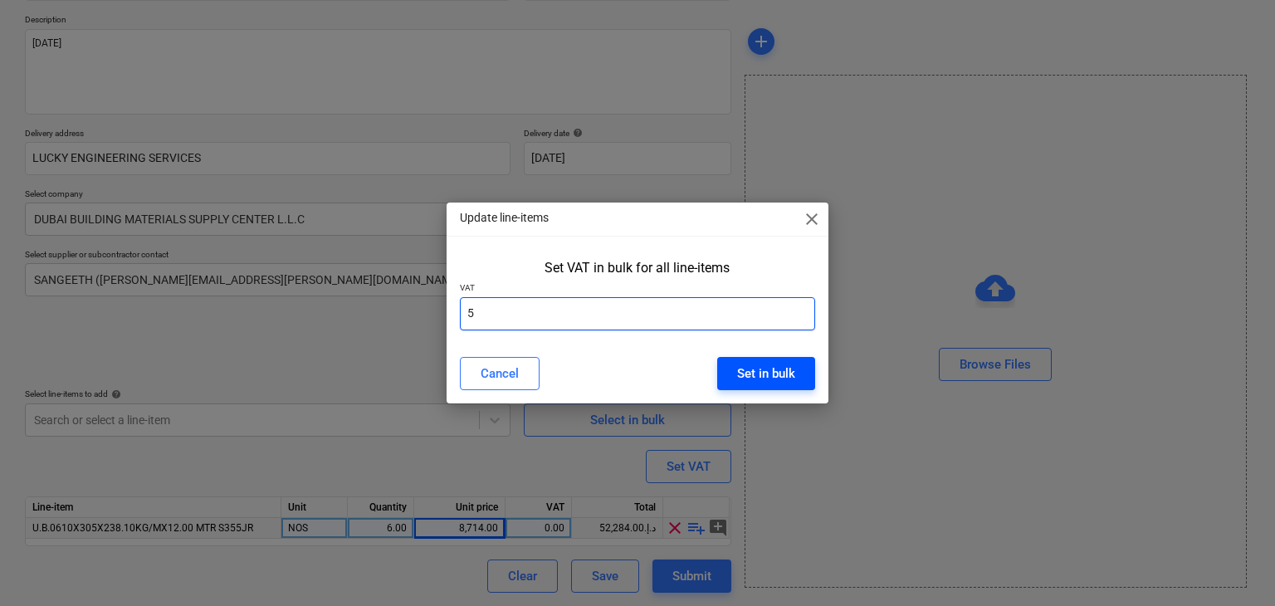
type input "5"
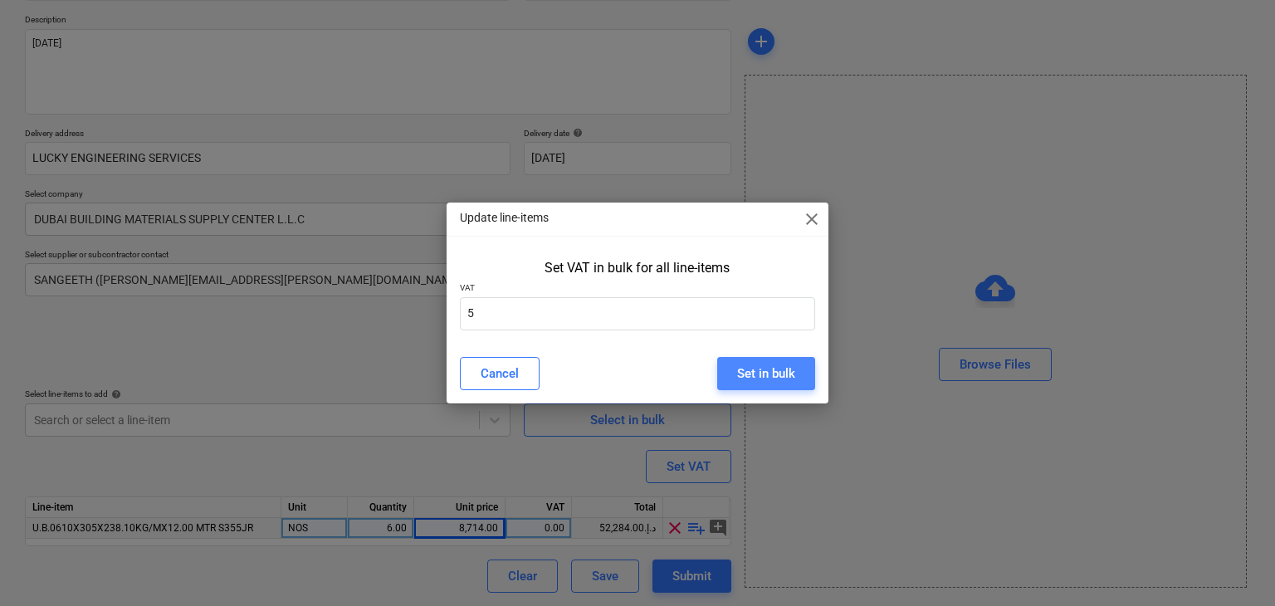
click at [770, 363] on div "Set in bulk" at bounding box center [766, 374] width 58 height 22
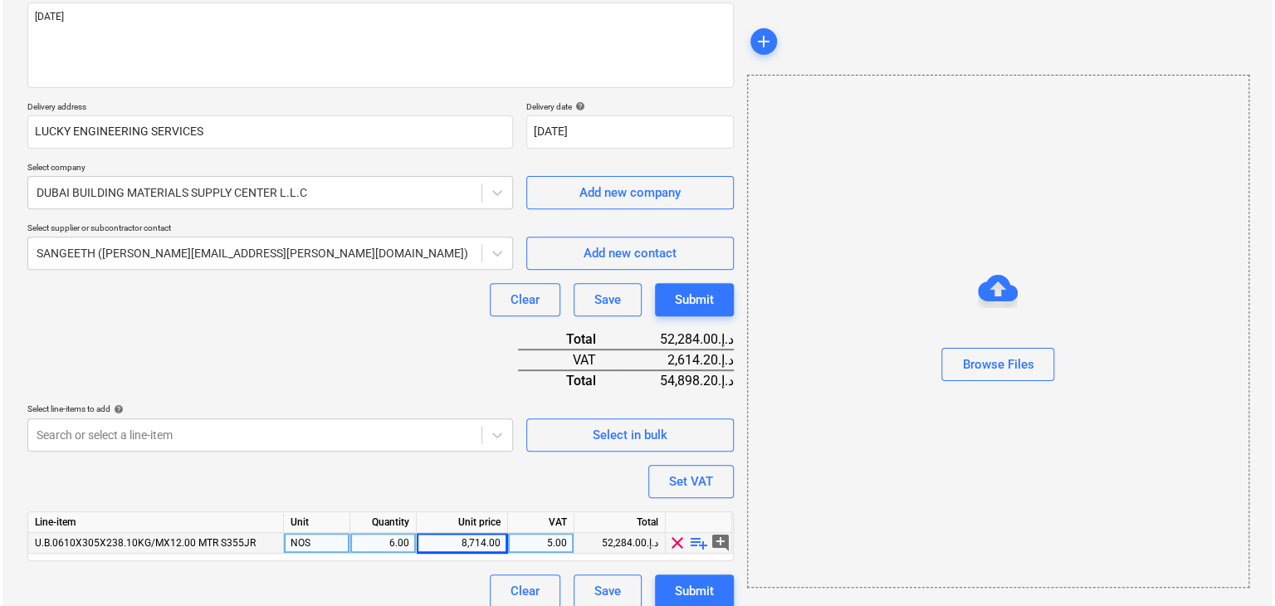
scroll to position [223, 0]
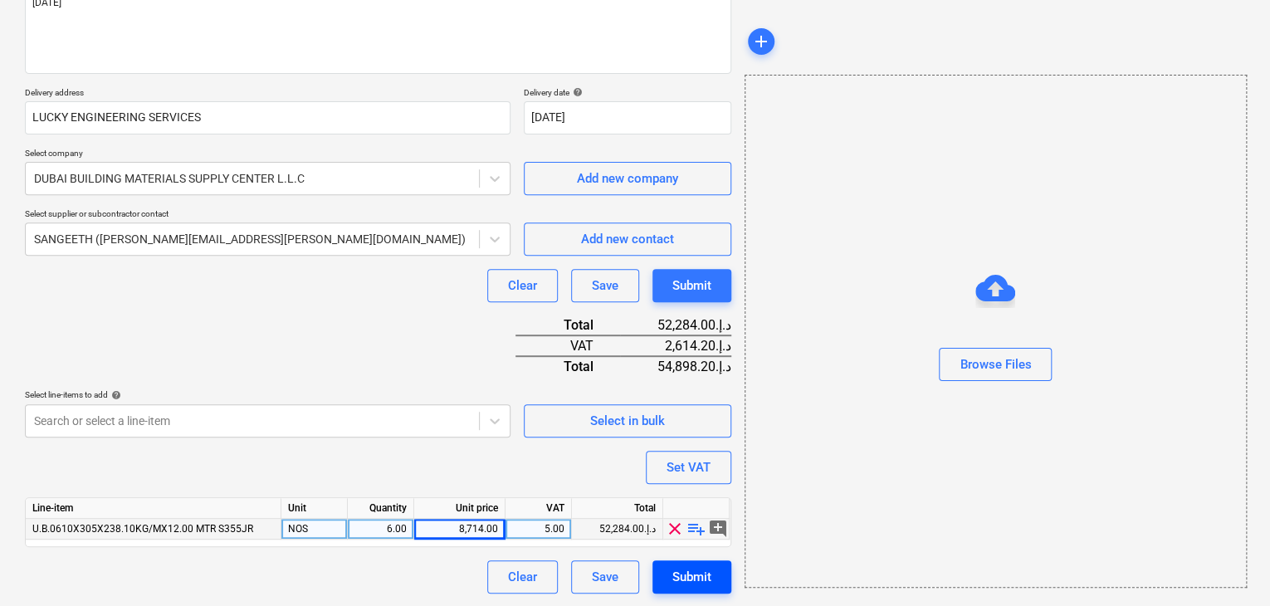
click at [695, 582] on div "Submit" at bounding box center [691, 577] width 39 height 22
type textarea "x"
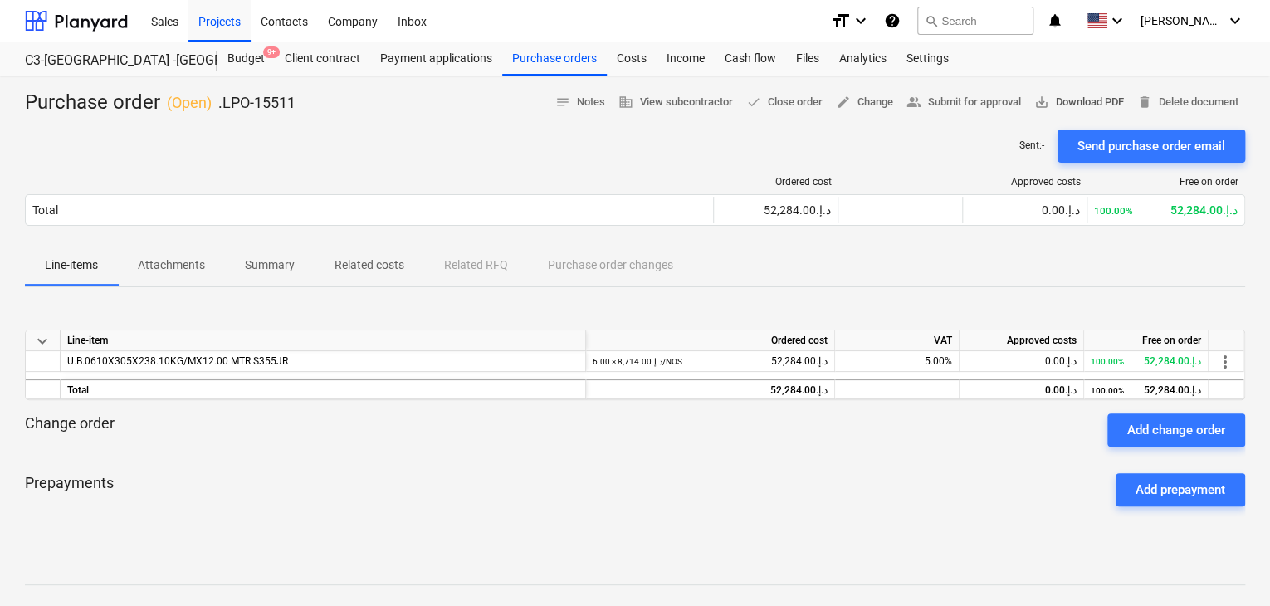
click at [1050, 103] on span "save_alt Download PDF" at bounding box center [1079, 102] width 90 height 19
